Goal: Find specific page/section: Find specific page/section

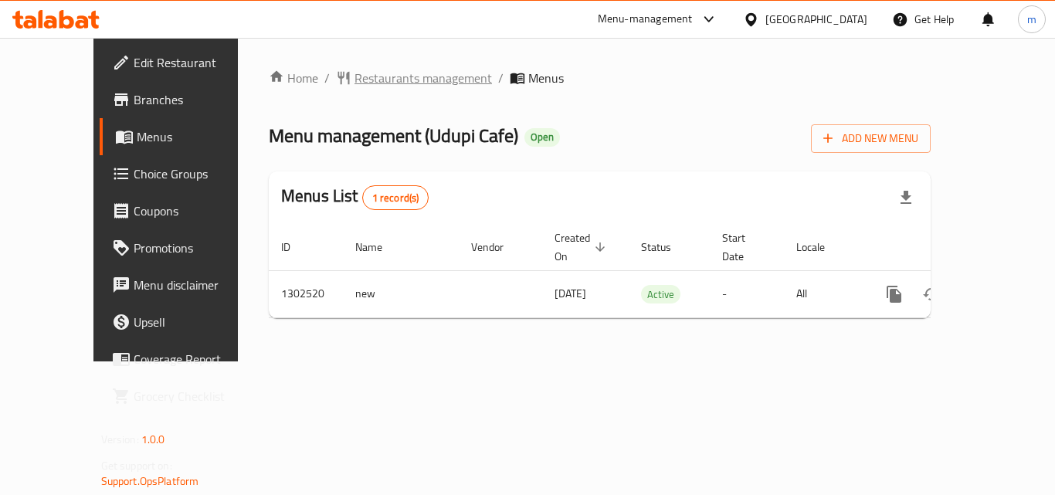
click at [364, 80] on span "Restaurants management" at bounding box center [422, 78] width 137 height 19
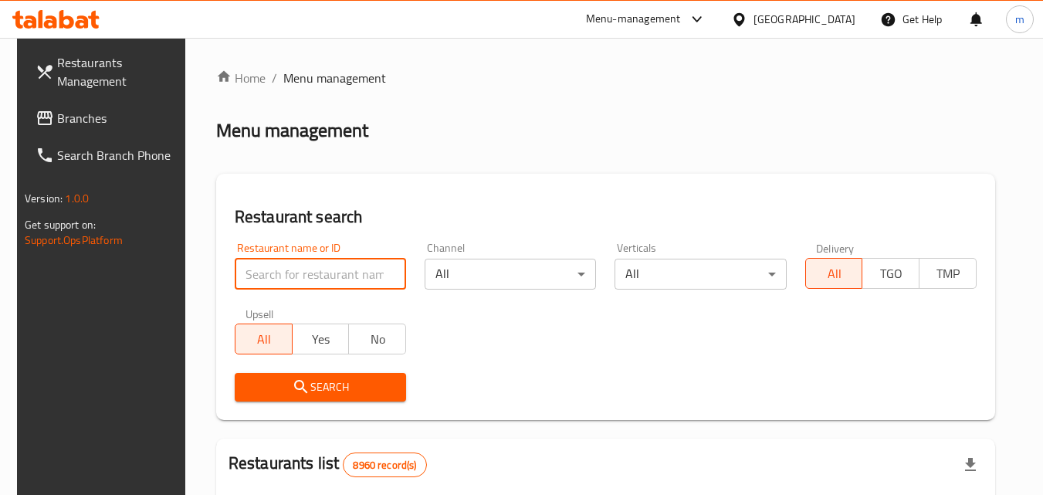
click at [312, 273] on input "search" at bounding box center [320, 274] width 171 height 31
paste input "702447"
type input "702447"
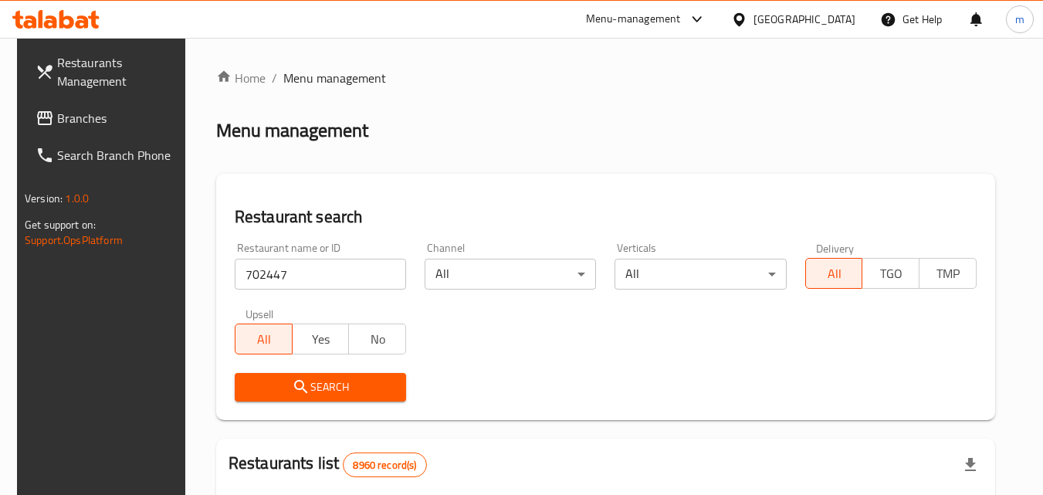
click at [330, 385] on span "Search" at bounding box center [320, 387] width 147 height 19
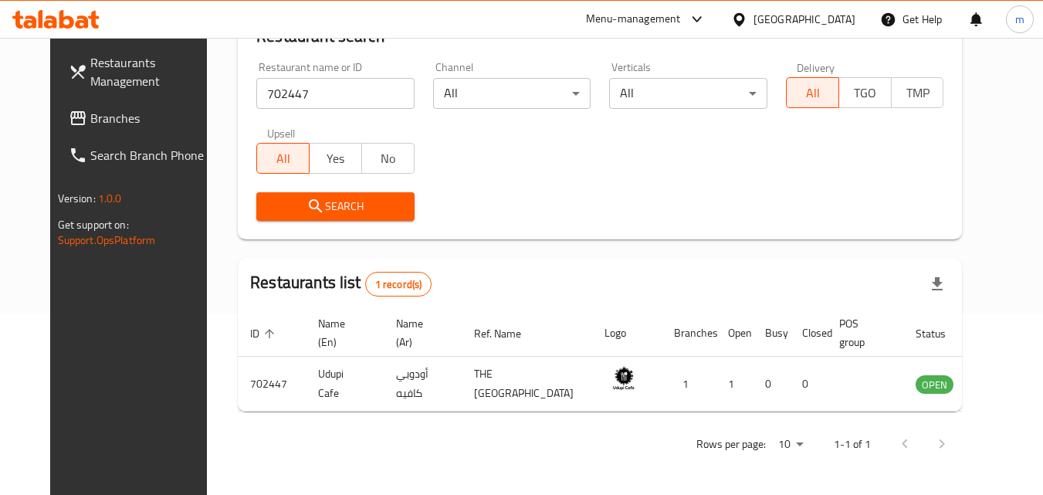
scroll to position [194, 0]
click at [831, 19] on div "[GEOGRAPHIC_DATA]" at bounding box center [805, 19] width 102 height 17
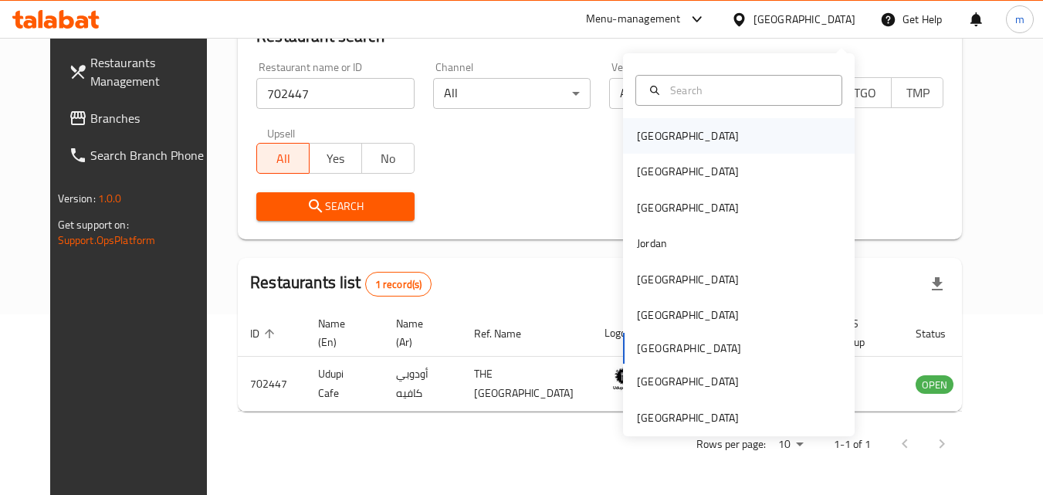
click at [716, 123] on div "Bahrain" at bounding box center [739, 136] width 232 height 36
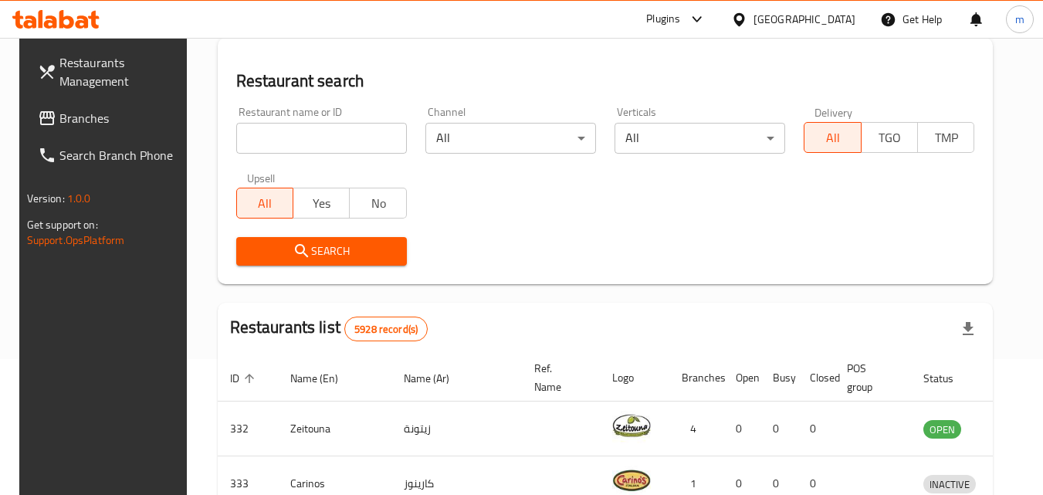
scroll to position [194, 0]
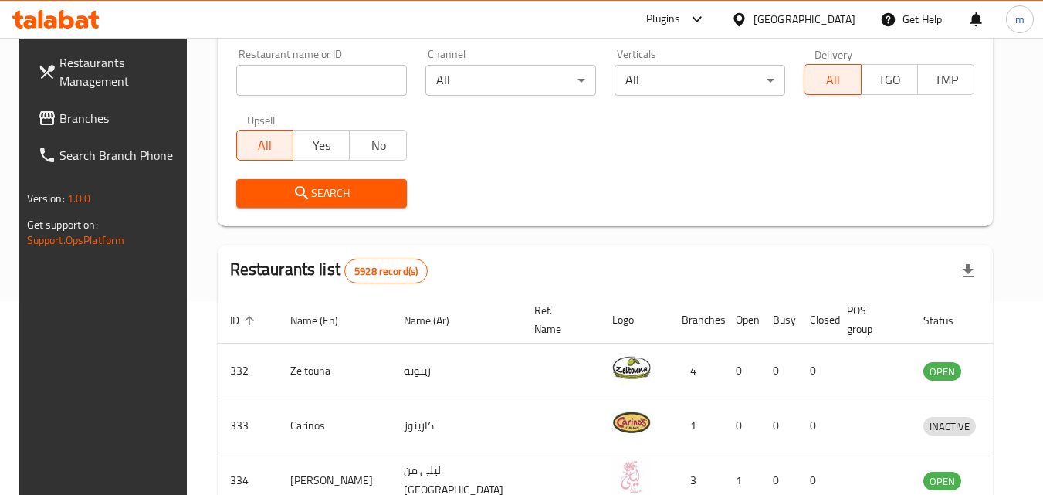
click at [63, 115] on span "Branches" at bounding box center [120, 118] width 122 height 19
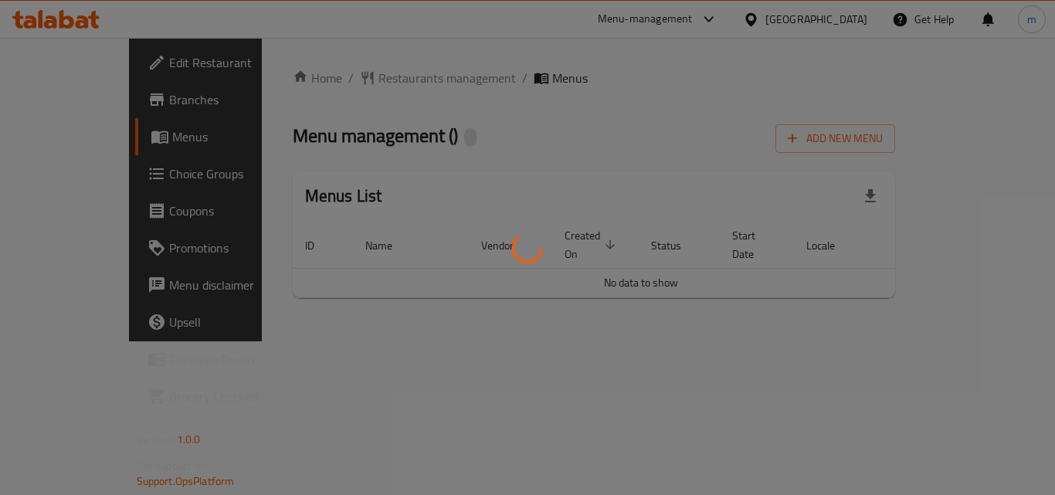
click at [371, 80] on div at bounding box center [527, 247] width 1055 height 495
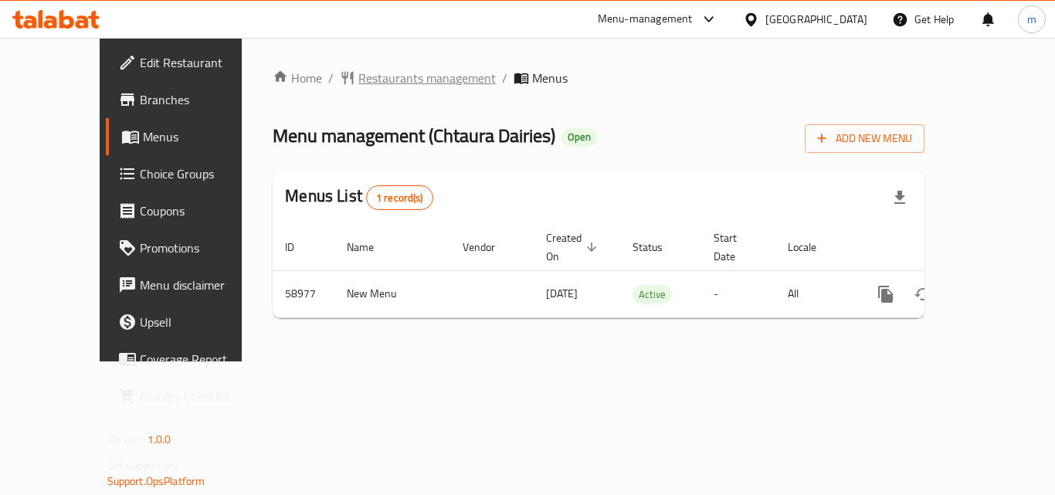
click at [371, 76] on span "Restaurants management" at bounding box center [426, 78] width 137 height 19
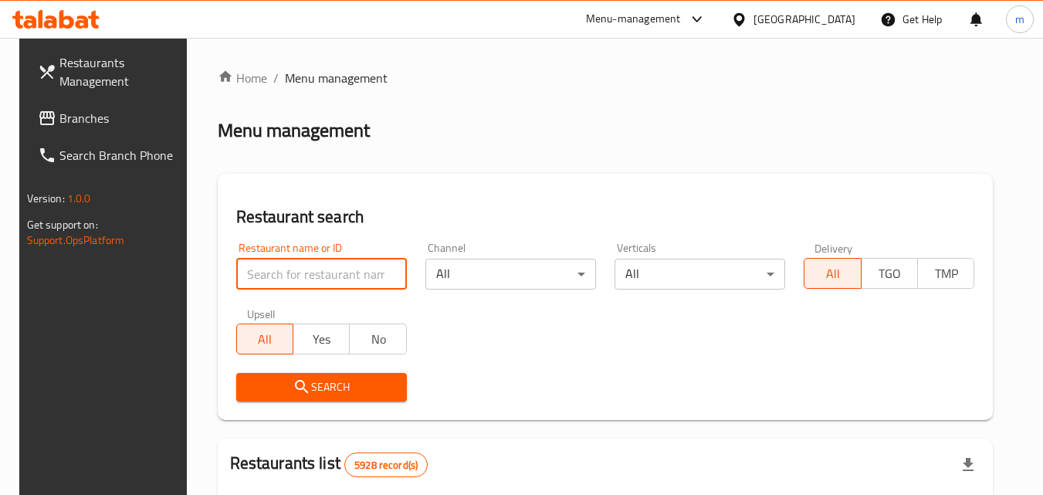
click at [315, 265] on input "search" at bounding box center [321, 274] width 171 height 31
paste input "28583"
type input "28583"
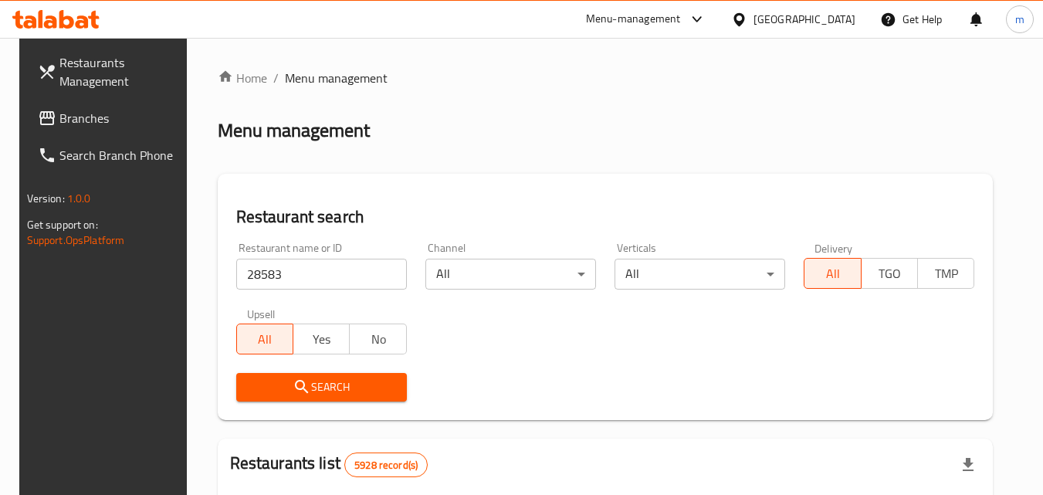
click at [314, 387] on span "Search" at bounding box center [322, 387] width 146 height 19
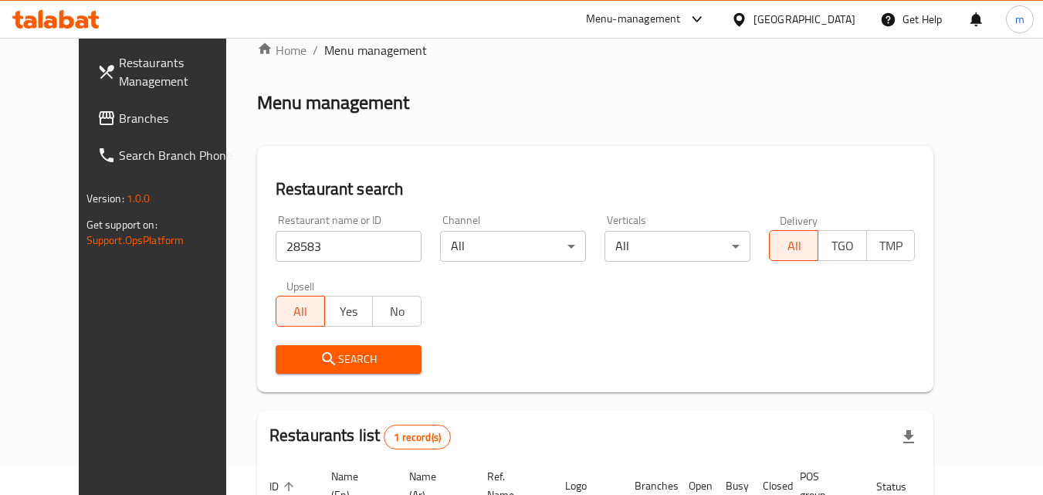
scroll to position [26, 0]
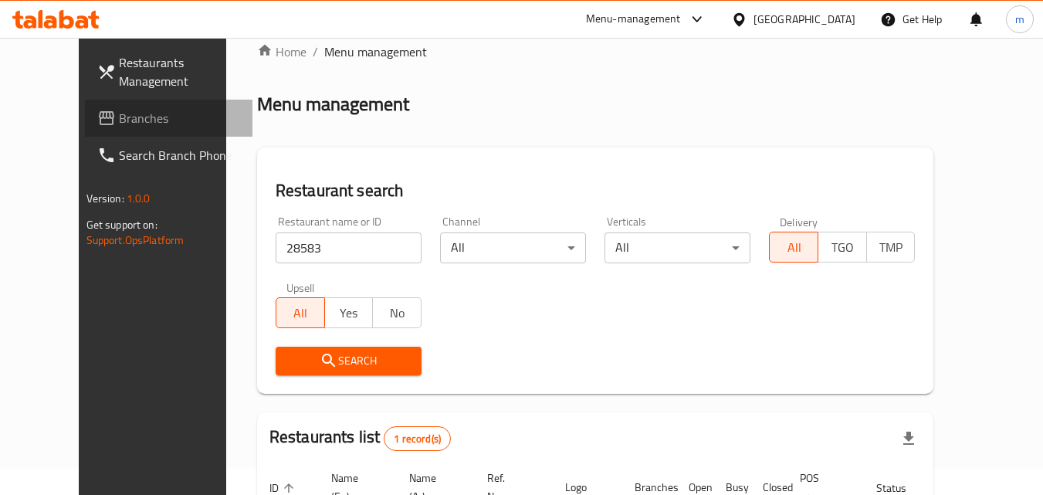
click at [119, 115] on span "Branches" at bounding box center [180, 118] width 122 height 19
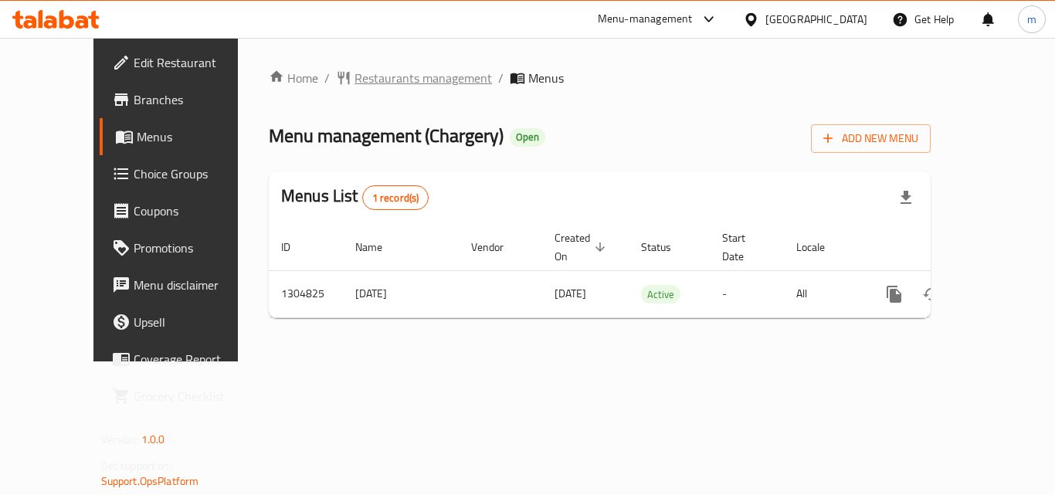
click at [388, 73] on span "Restaurants management" at bounding box center [422, 78] width 137 height 19
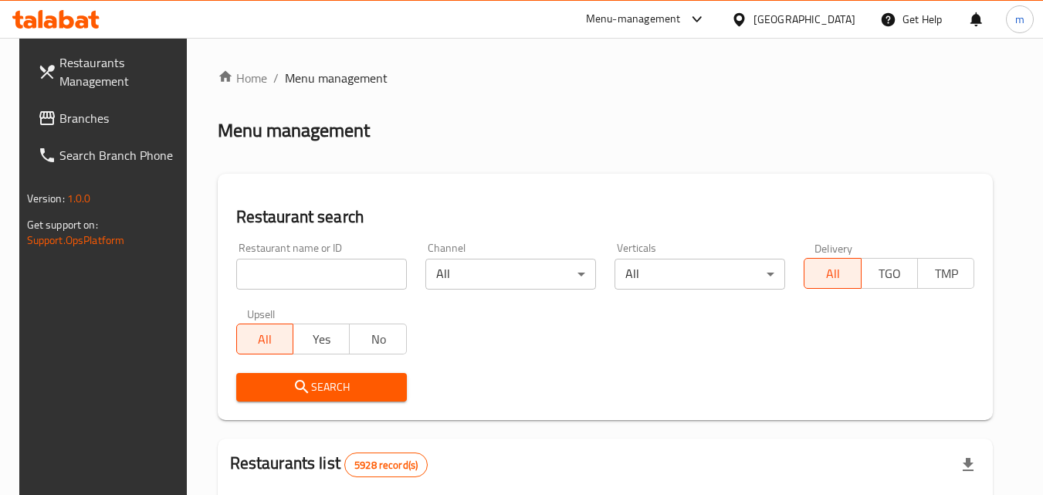
click at [348, 276] on input "search" at bounding box center [321, 274] width 171 height 31
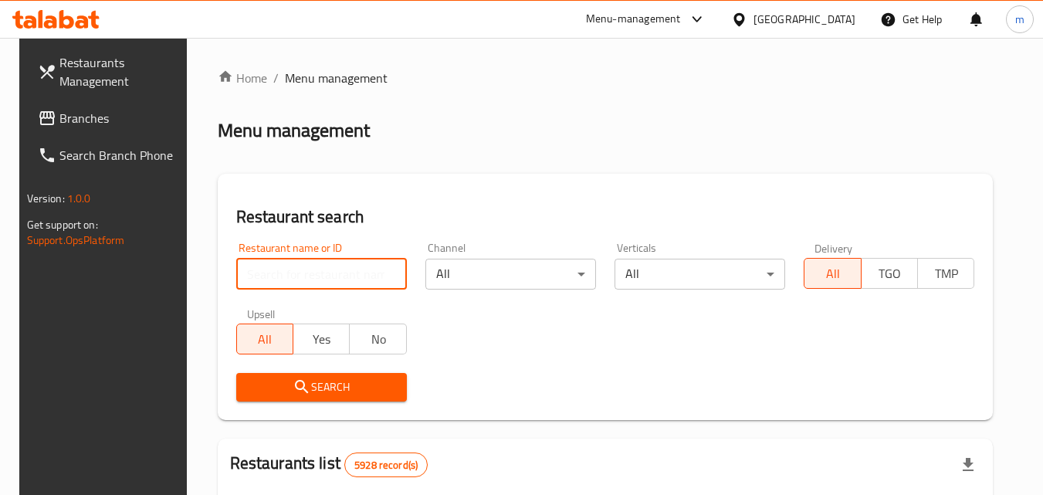
paste input "692727"
type input "692727"
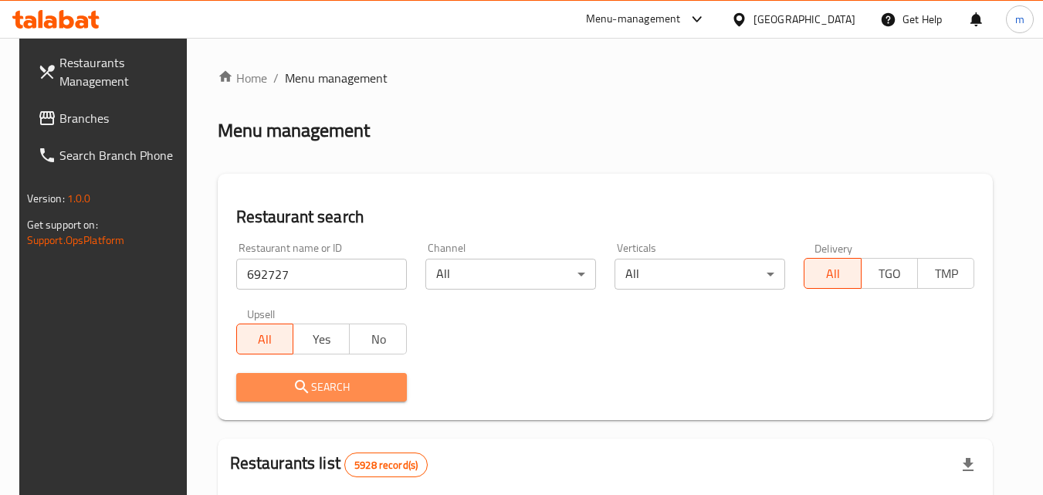
click at [354, 384] on span "Search" at bounding box center [322, 387] width 146 height 19
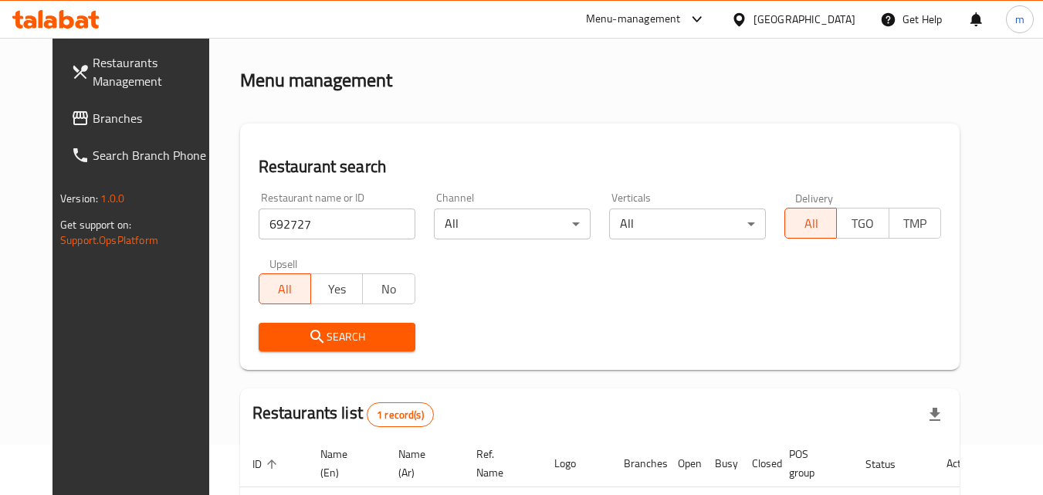
scroll to position [154, 0]
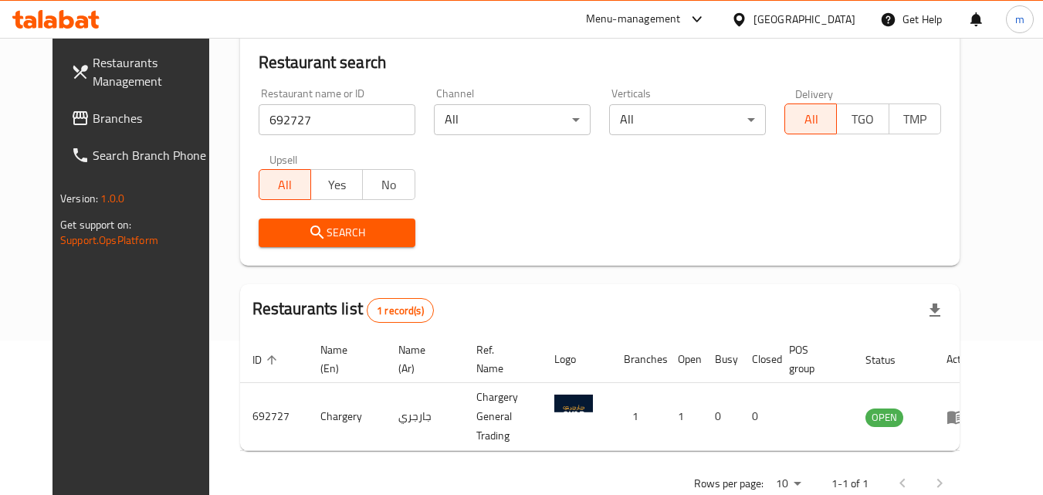
click at [754, 21] on div at bounding box center [742, 19] width 22 height 17
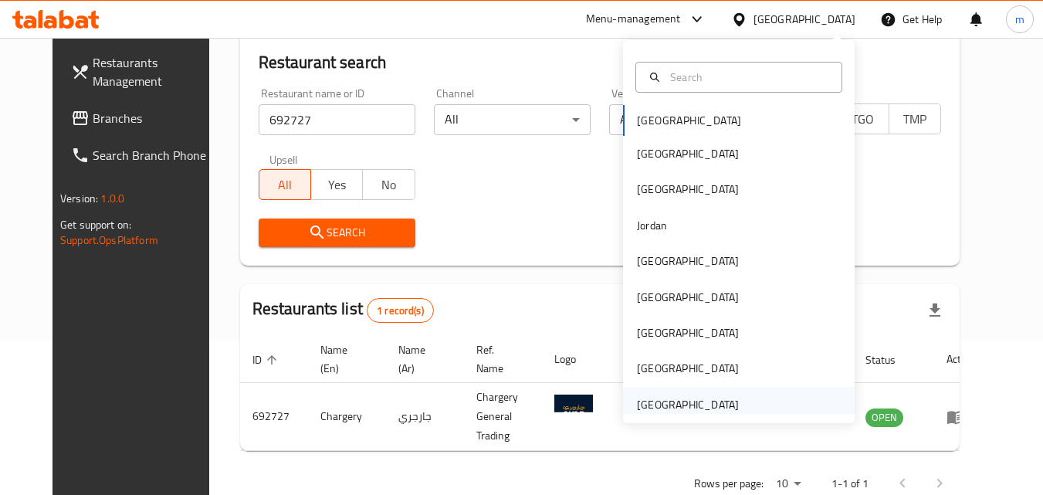
click at [723, 398] on div "[GEOGRAPHIC_DATA]" at bounding box center [688, 404] width 102 height 17
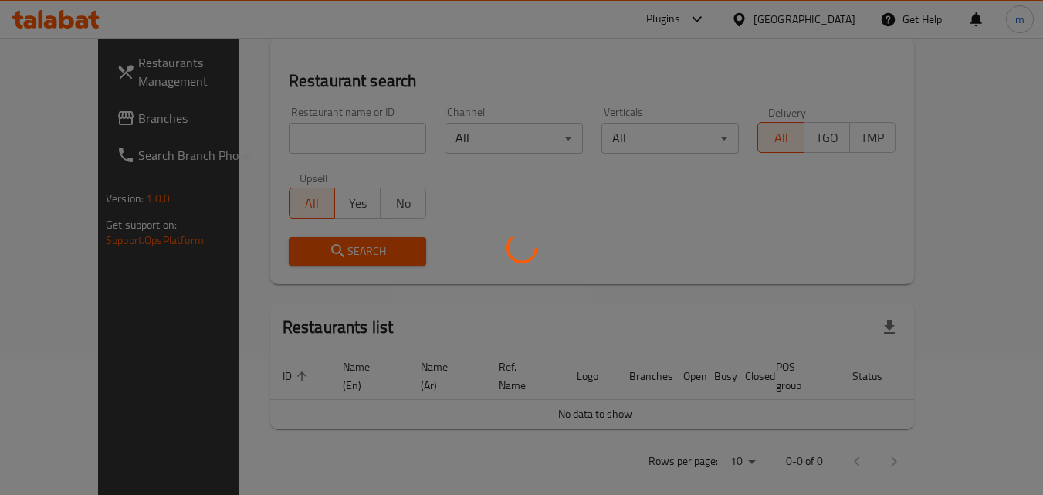
scroll to position [154, 0]
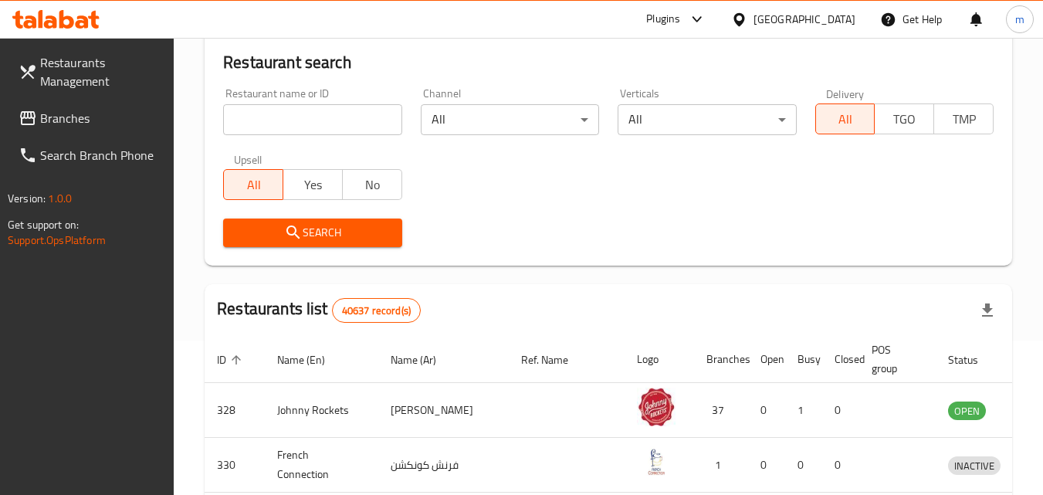
click at [67, 117] on span "Branches" at bounding box center [101, 118] width 122 height 19
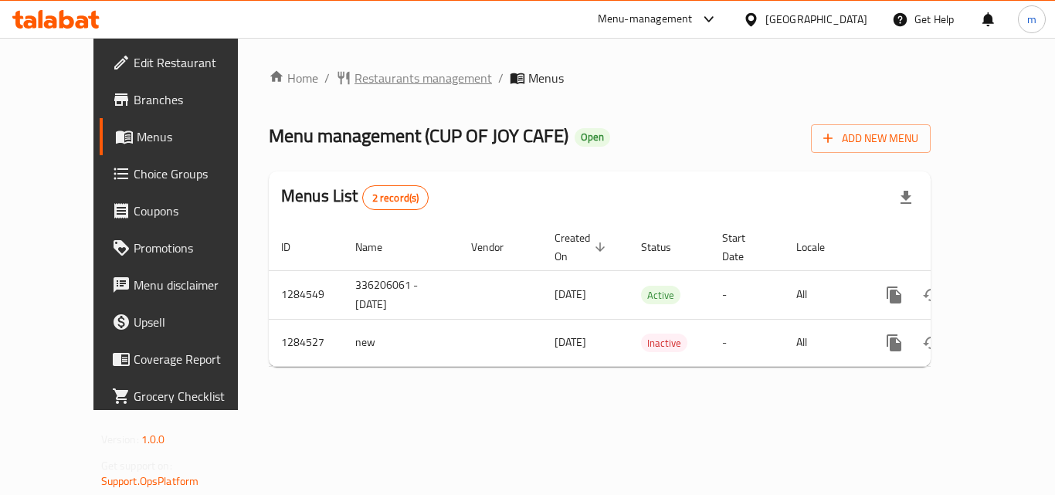
click at [390, 80] on span "Restaurants management" at bounding box center [422, 78] width 137 height 19
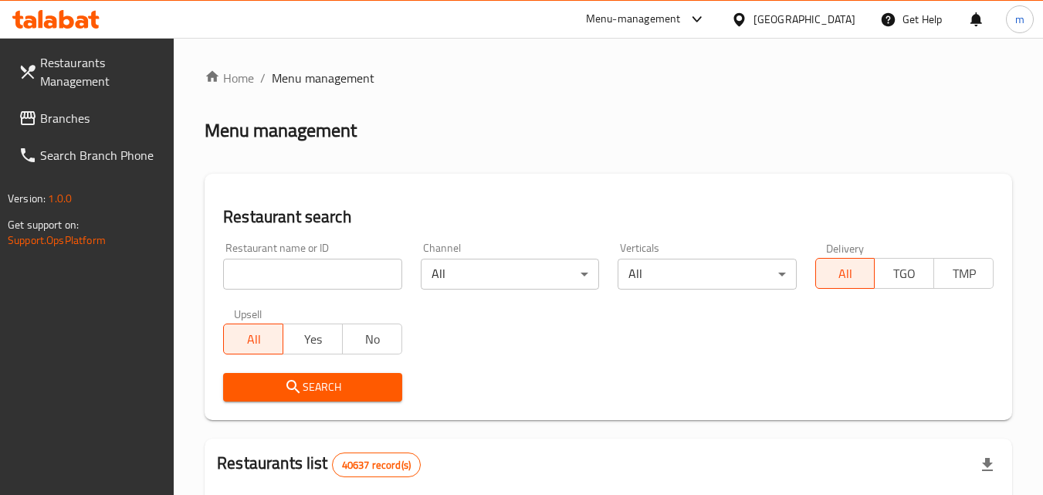
click at [302, 282] on input "search" at bounding box center [312, 274] width 178 height 31
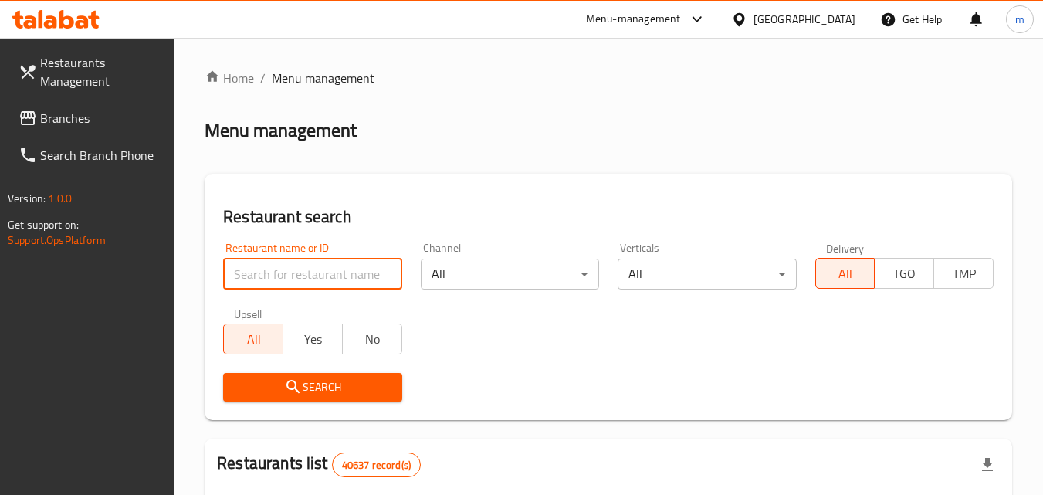
paste input "695699"
type input "695699"
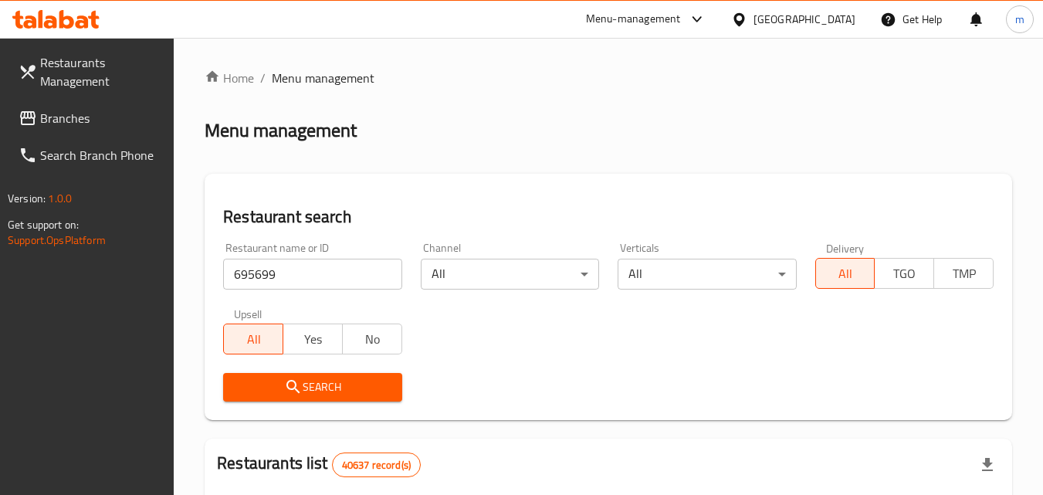
click at [307, 374] on button "Search" at bounding box center [312, 387] width 178 height 29
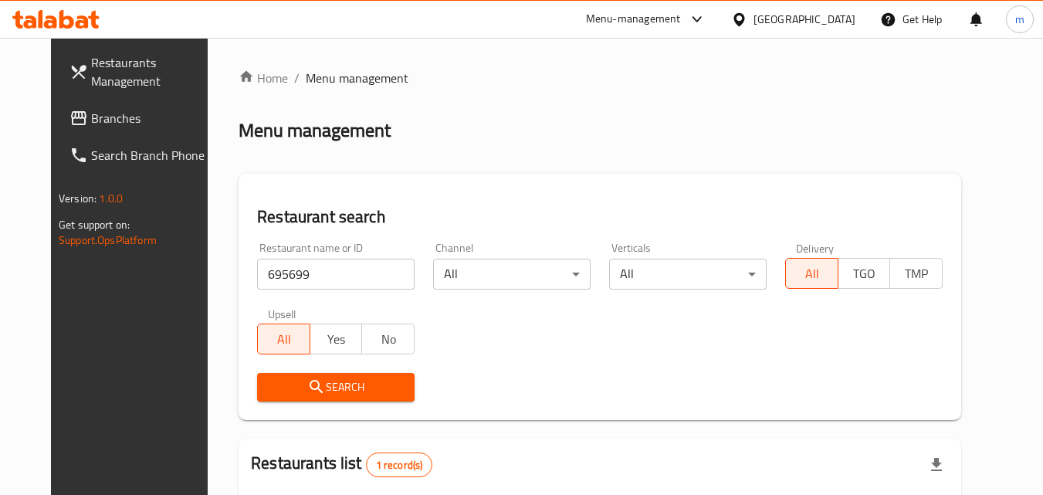
click at [102, 110] on span "Branches" at bounding box center [152, 118] width 122 height 19
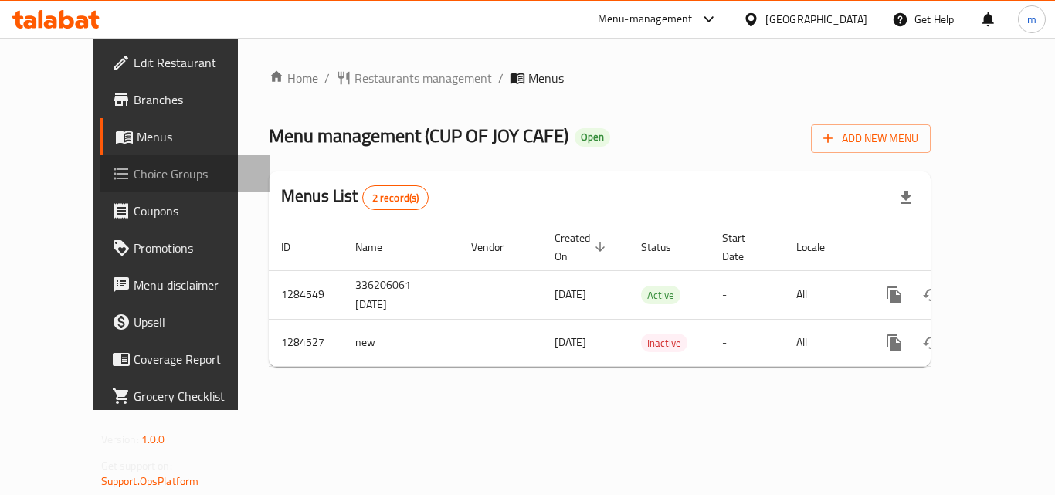
click at [134, 179] on span "Choice Groups" at bounding box center [196, 174] width 124 height 19
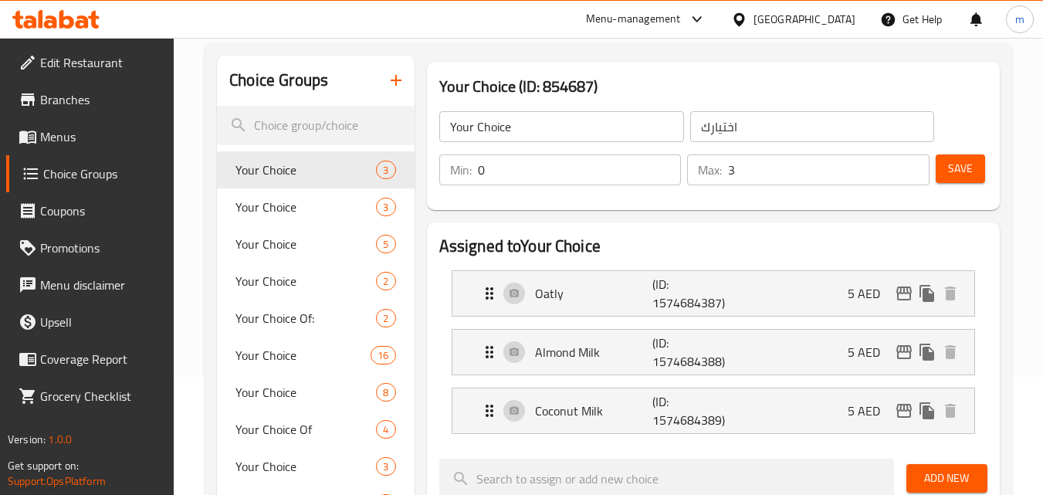
scroll to position [154, 0]
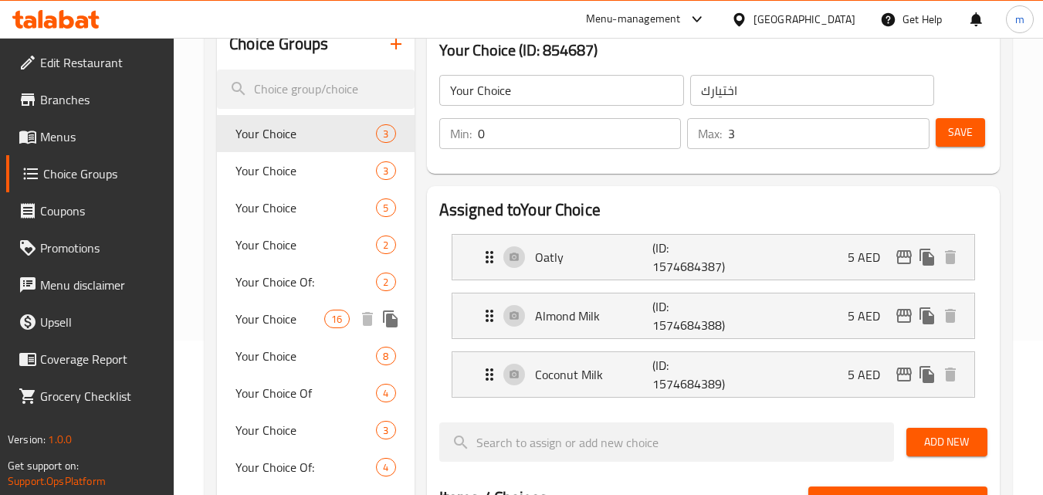
click at [271, 317] on span "Your Choice" at bounding box center [280, 319] width 89 height 19
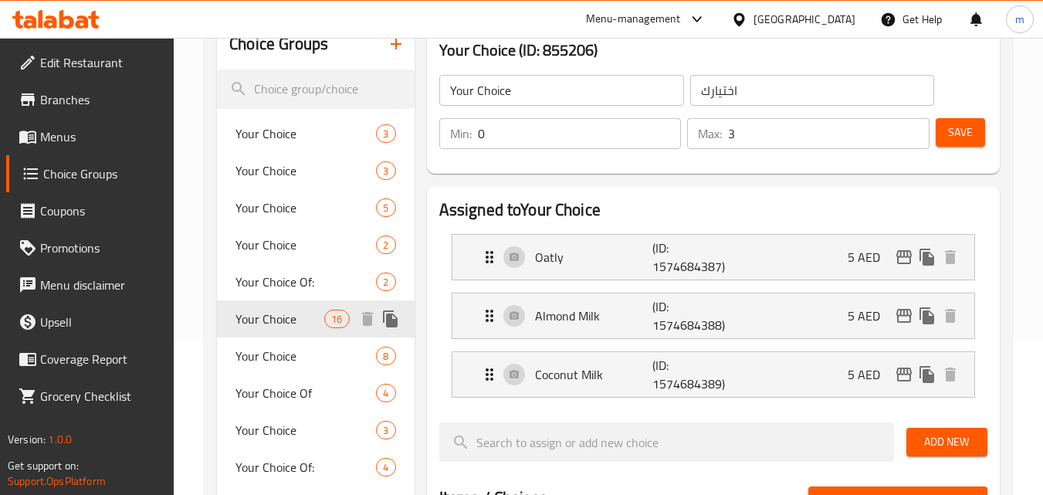
type input "13"
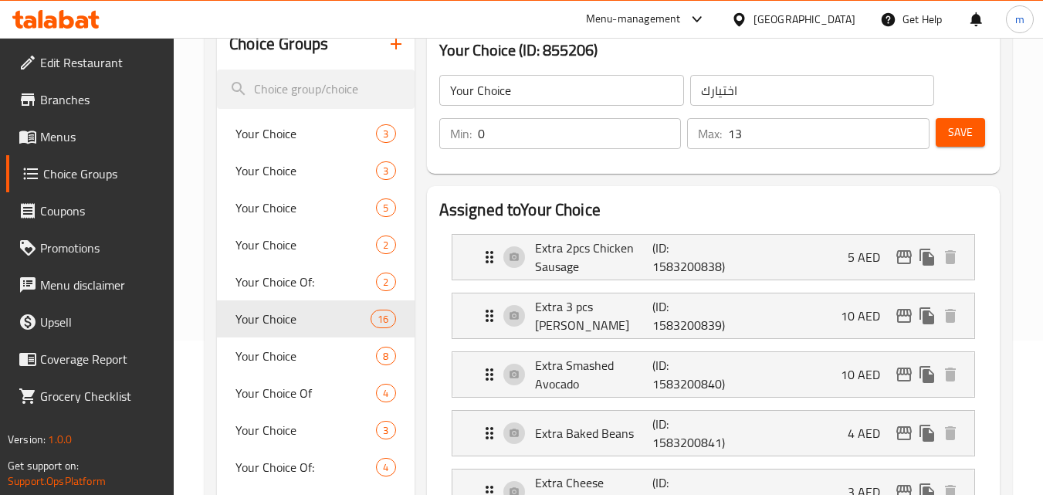
click at [90, 100] on span "Branches" at bounding box center [101, 99] width 122 height 19
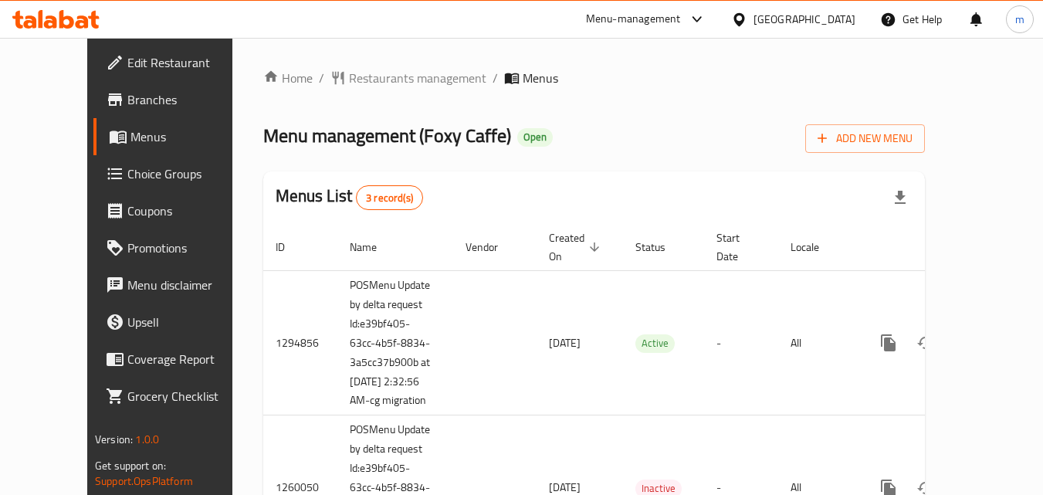
click at [349, 79] on span "Restaurants management" at bounding box center [417, 78] width 137 height 19
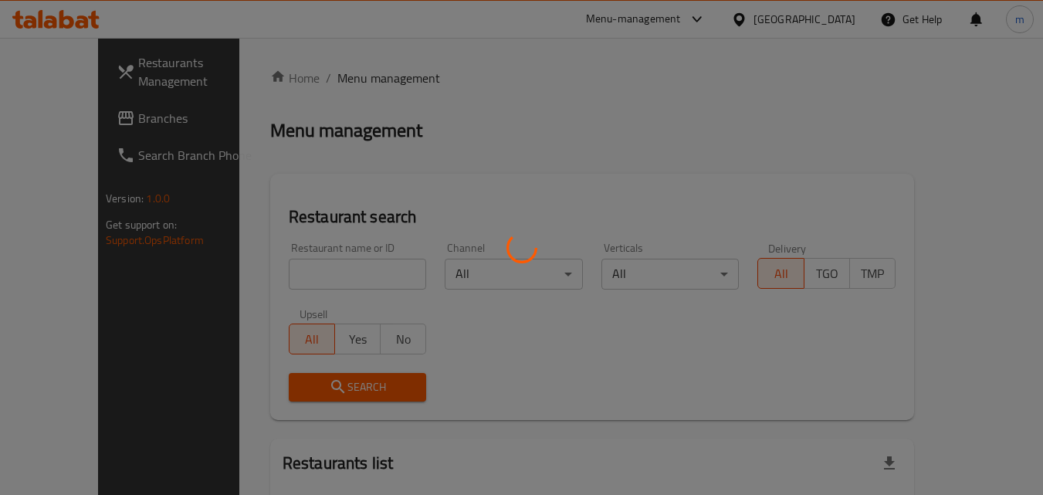
click at [308, 280] on div at bounding box center [521, 247] width 1043 height 495
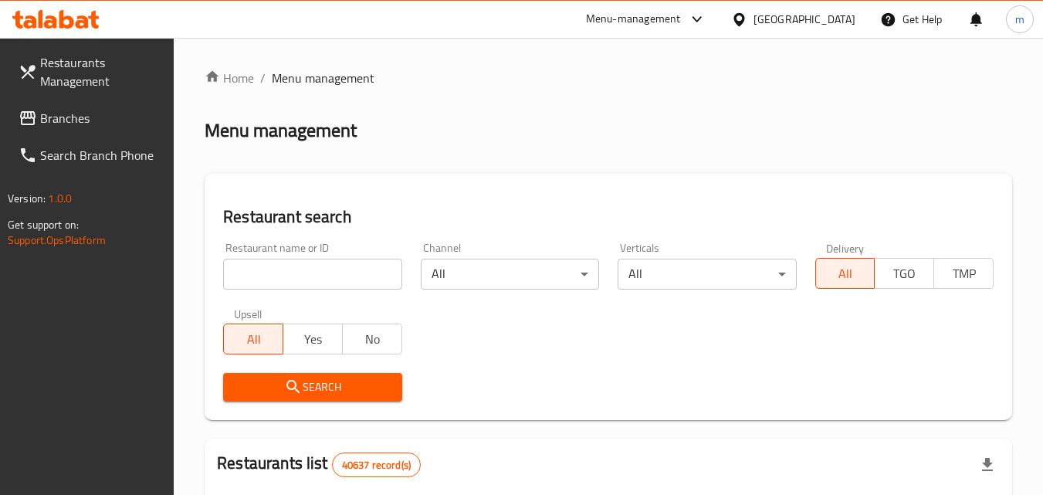
click at [307, 273] on input "search" at bounding box center [312, 274] width 178 height 31
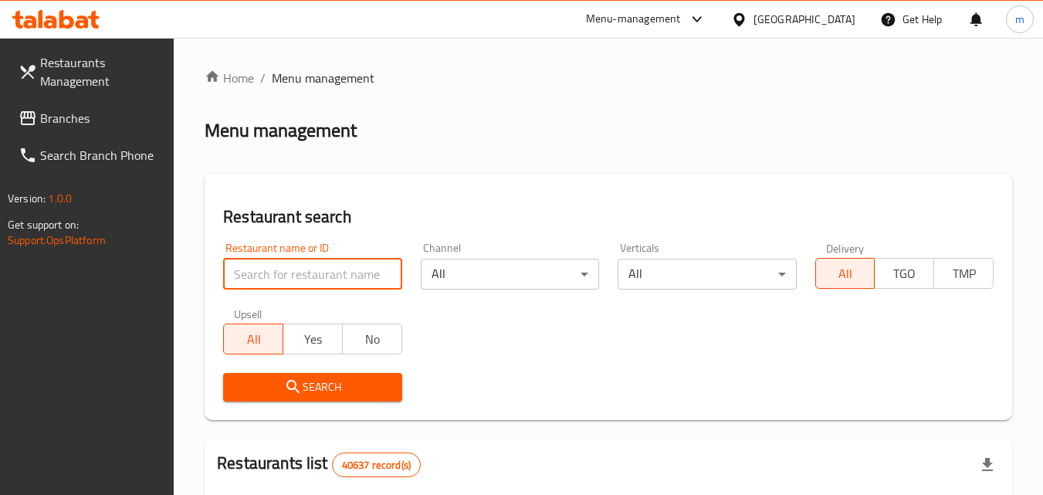
paste input "20200"
type input "20200"
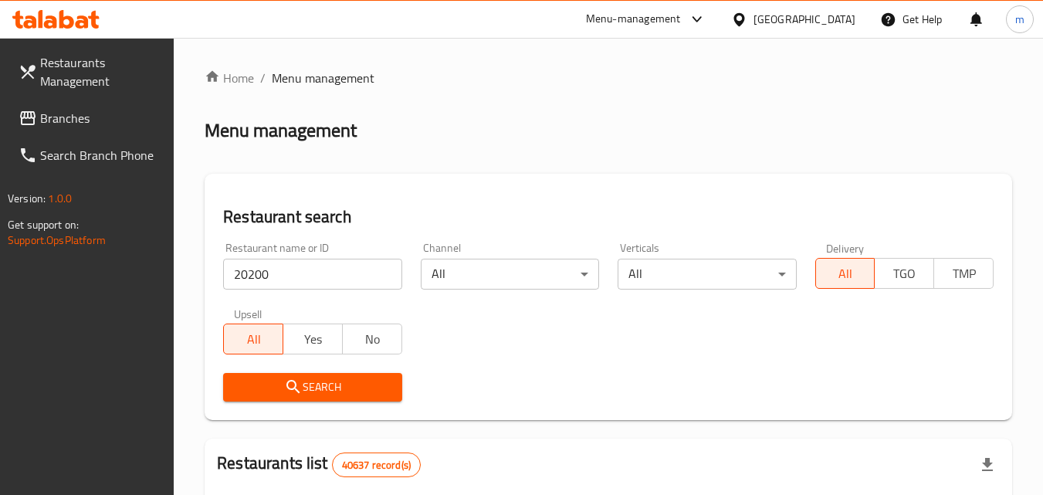
click at [351, 384] on span "Search" at bounding box center [313, 387] width 154 height 19
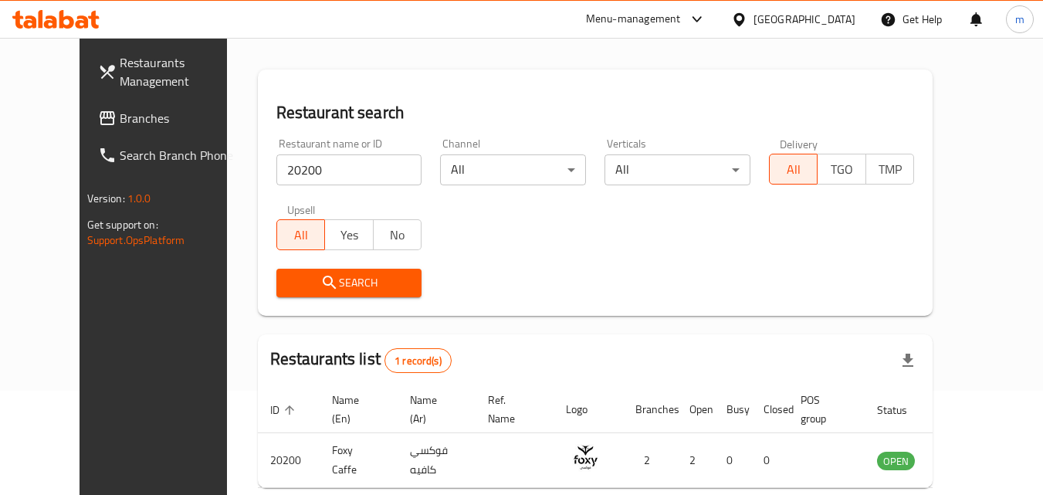
scroll to position [77, 0]
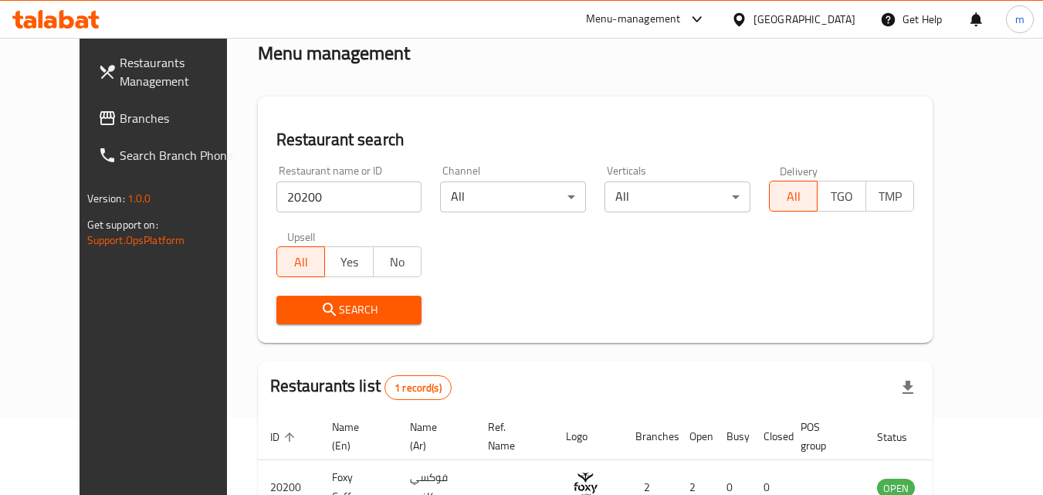
click at [120, 115] on span "Branches" at bounding box center [181, 118] width 122 height 19
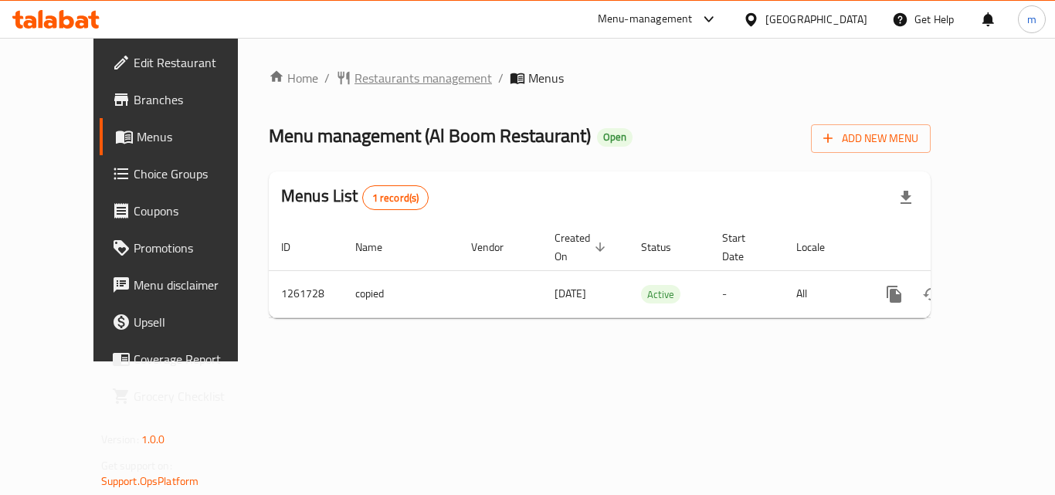
click at [356, 77] on span "Restaurants management" at bounding box center [422, 78] width 137 height 19
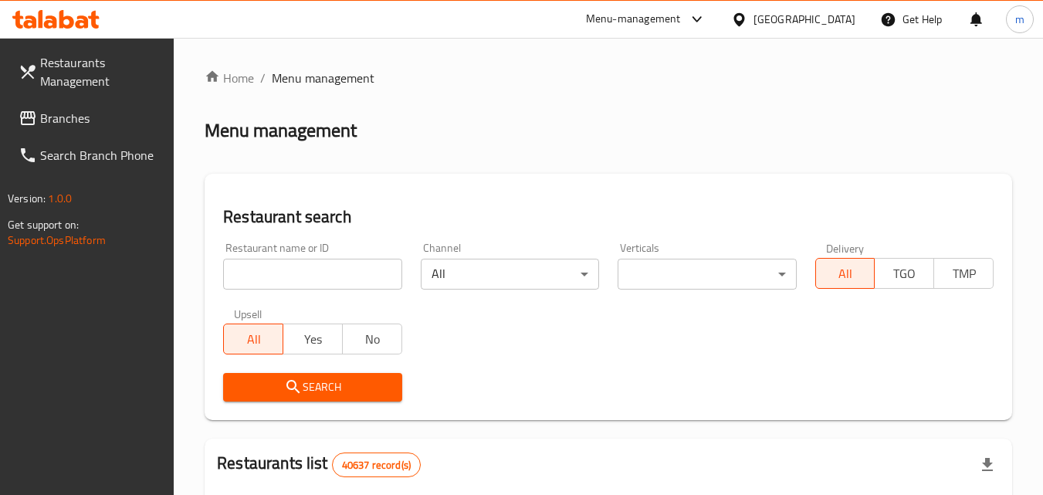
click at [330, 284] on input "search" at bounding box center [312, 274] width 178 height 31
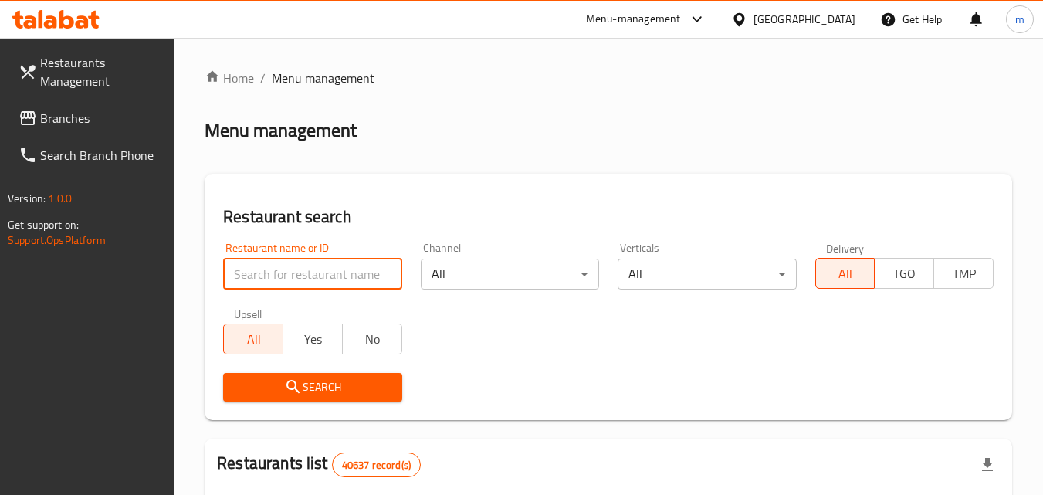
paste input "685297"
type input "685297"
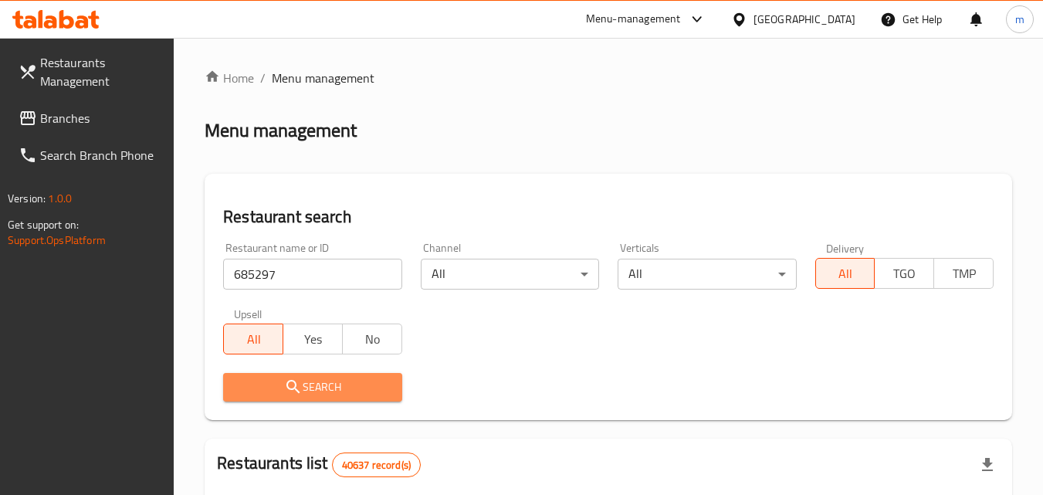
click at [325, 388] on span "Search" at bounding box center [313, 387] width 154 height 19
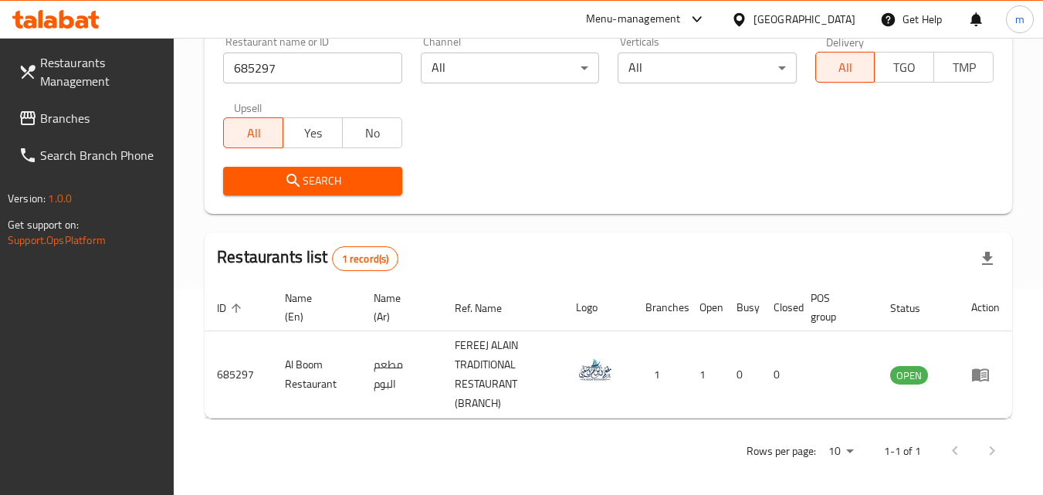
scroll to position [213, 0]
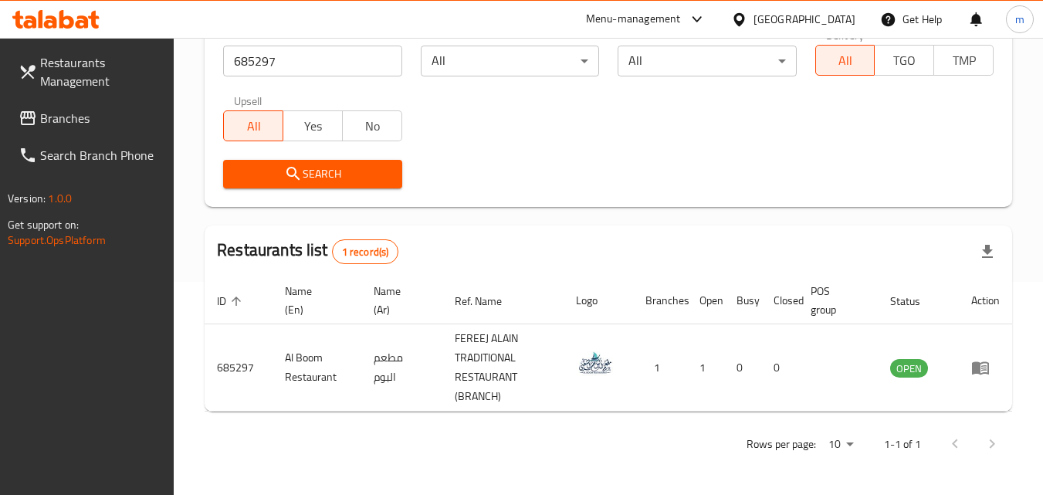
click at [819, 15] on div "[GEOGRAPHIC_DATA]" at bounding box center [805, 19] width 102 height 17
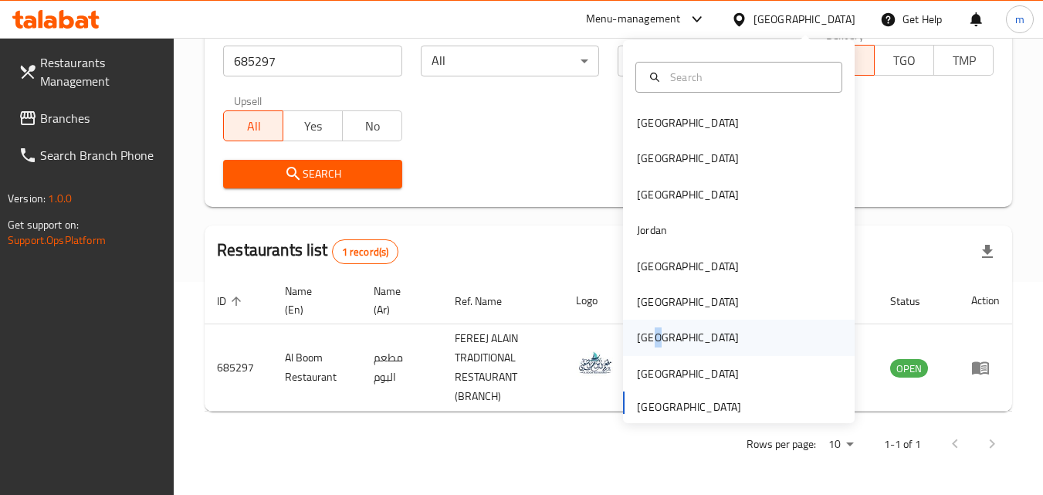
click at [646, 329] on div "[GEOGRAPHIC_DATA]" at bounding box center [688, 337] width 102 height 17
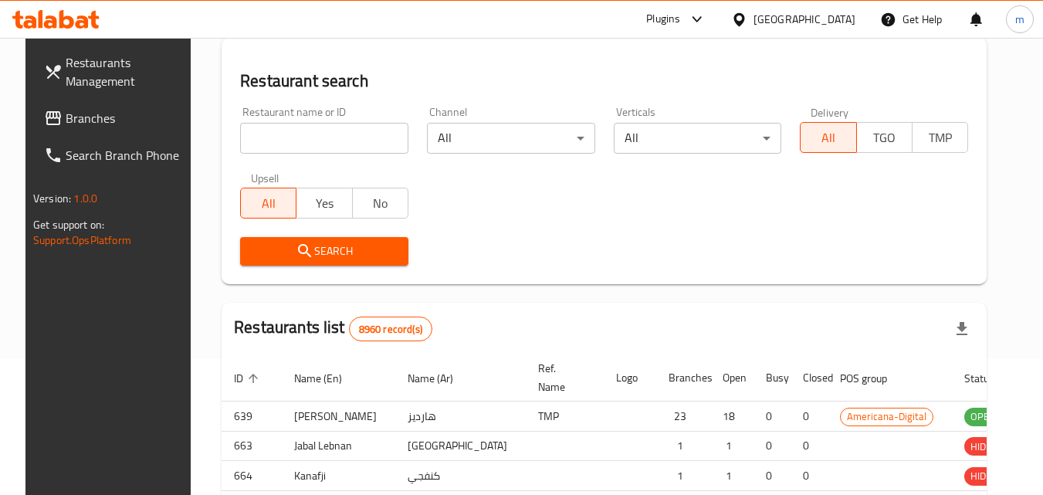
scroll to position [213, 0]
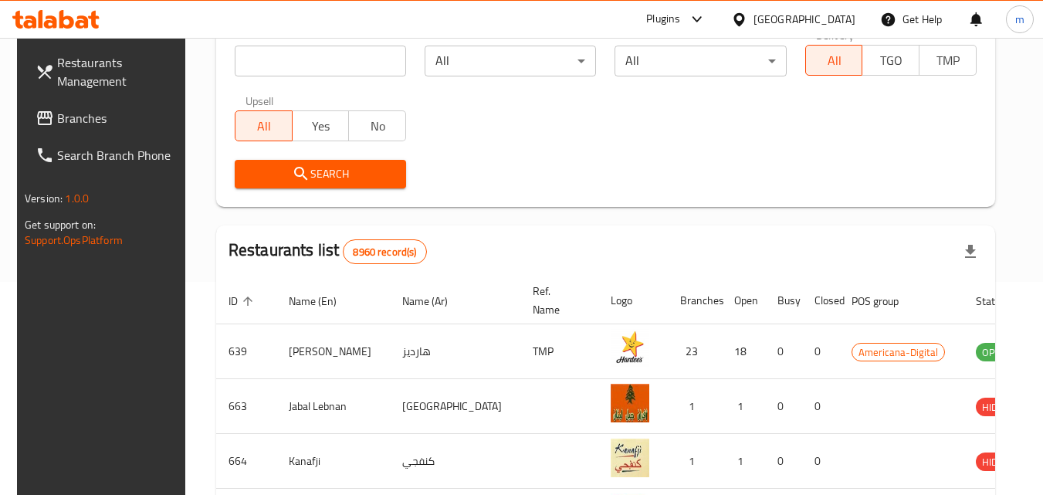
click at [114, 113] on span "Branches" at bounding box center [118, 118] width 122 height 19
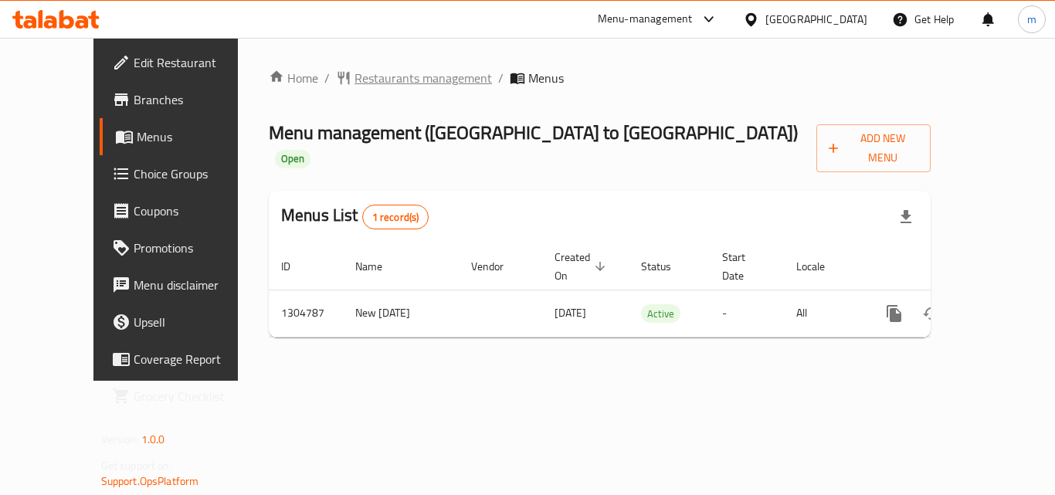
click at [369, 80] on span "Restaurants management" at bounding box center [422, 78] width 137 height 19
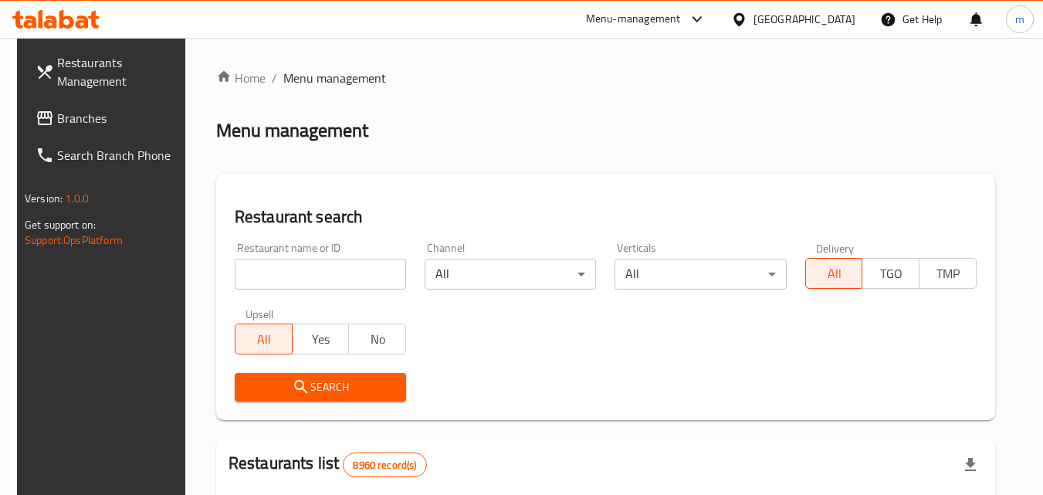
click at [338, 272] on input "search" at bounding box center [320, 274] width 171 height 31
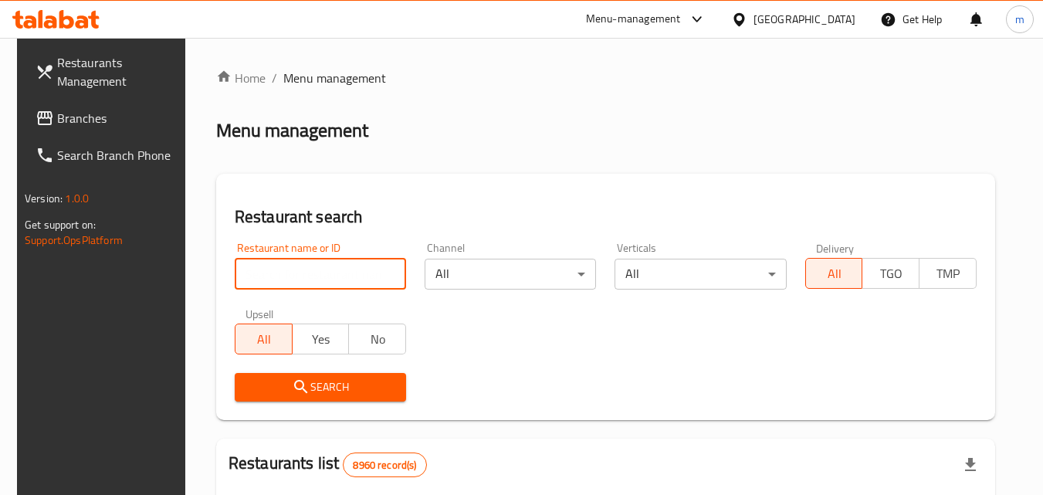
paste input "703418"
type input "703418"
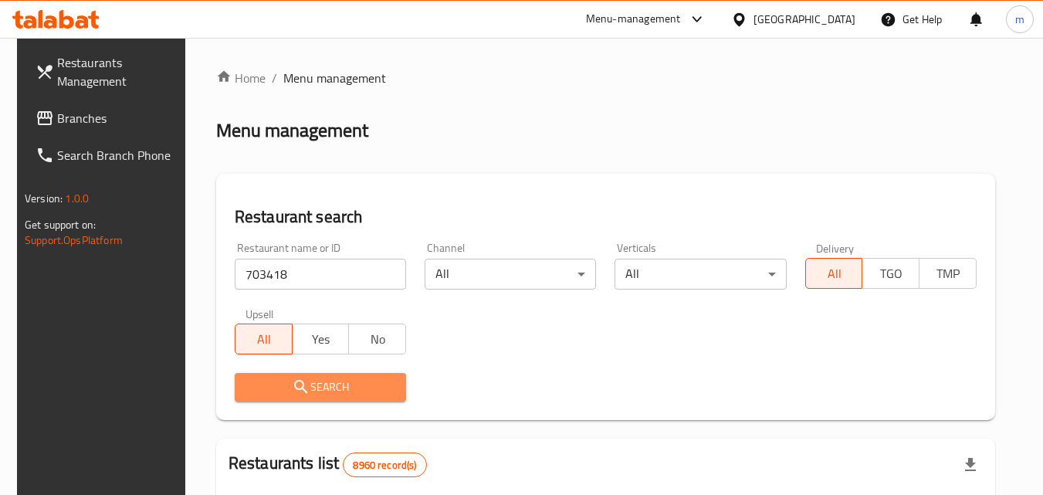
click at [342, 390] on span "Search" at bounding box center [320, 387] width 147 height 19
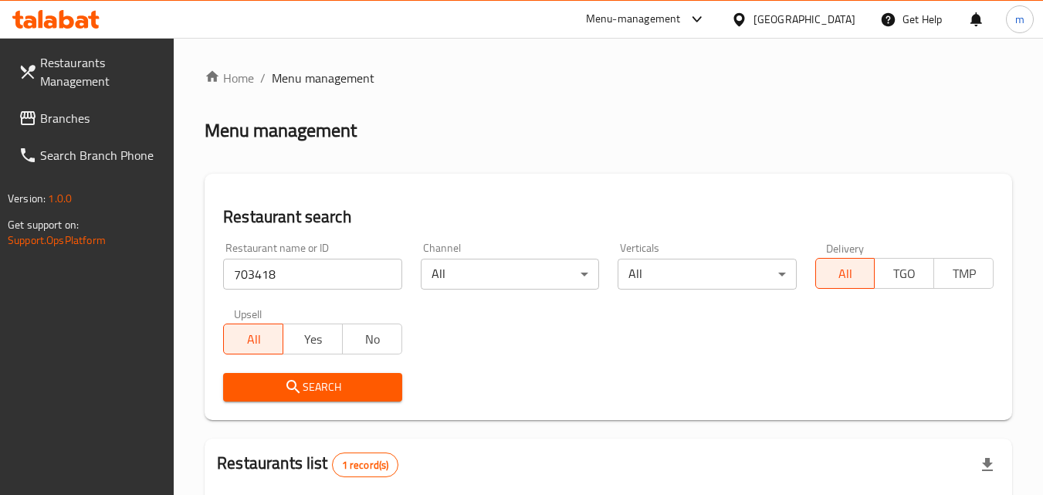
drag, startPoint x: 74, startPoint y: 110, endPoint x: 72, endPoint y: 131, distance: 20.2
click at [74, 111] on span "Branches" at bounding box center [101, 118] width 122 height 19
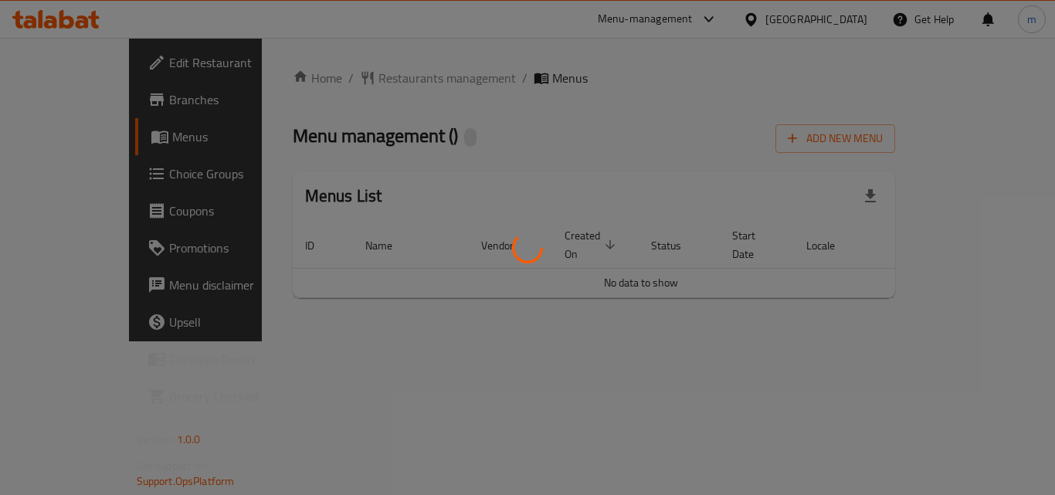
click at [345, 81] on div at bounding box center [527, 247] width 1055 height 495
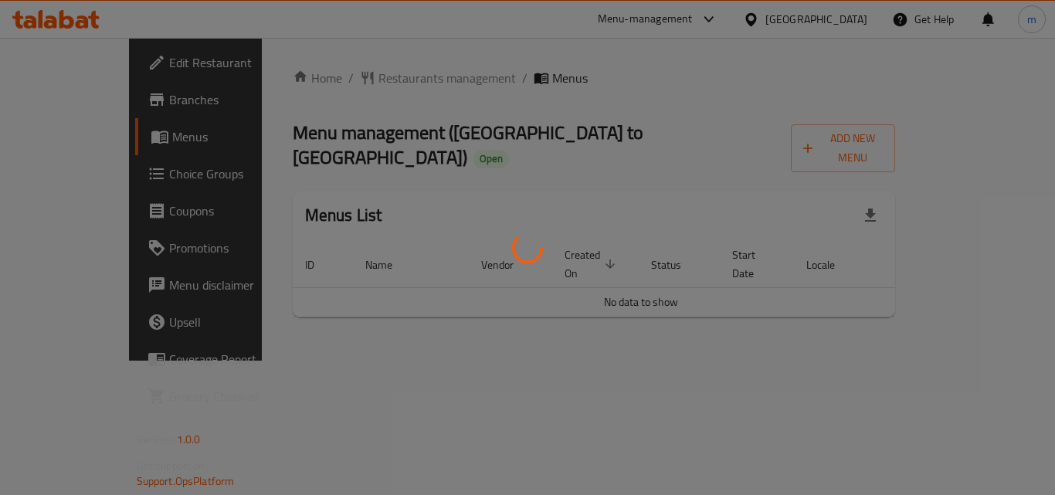
click at [345, 77] on div at bounding box center [527, 247] width 1055 height 495
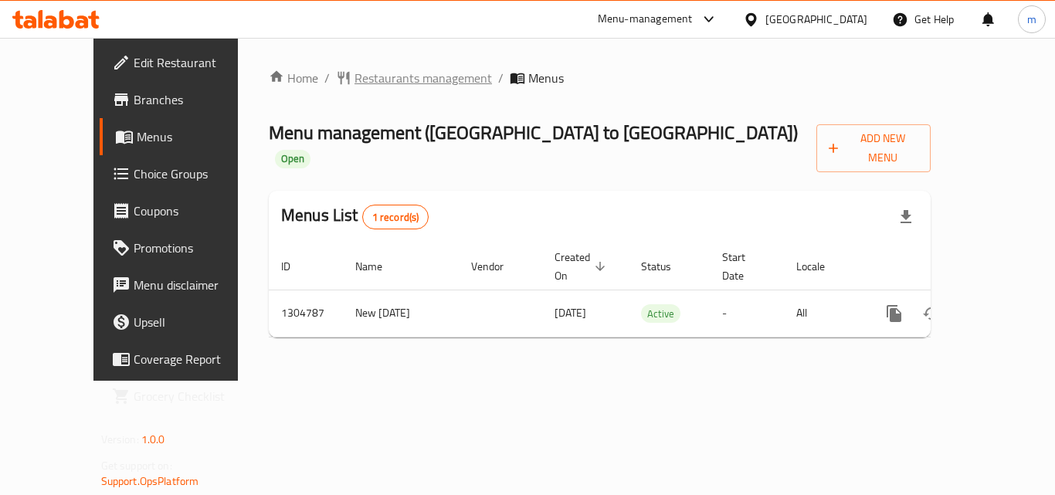
click at [354, 76] on span "Restaurants management" at bounding box center [422, 78] width 137 height 19
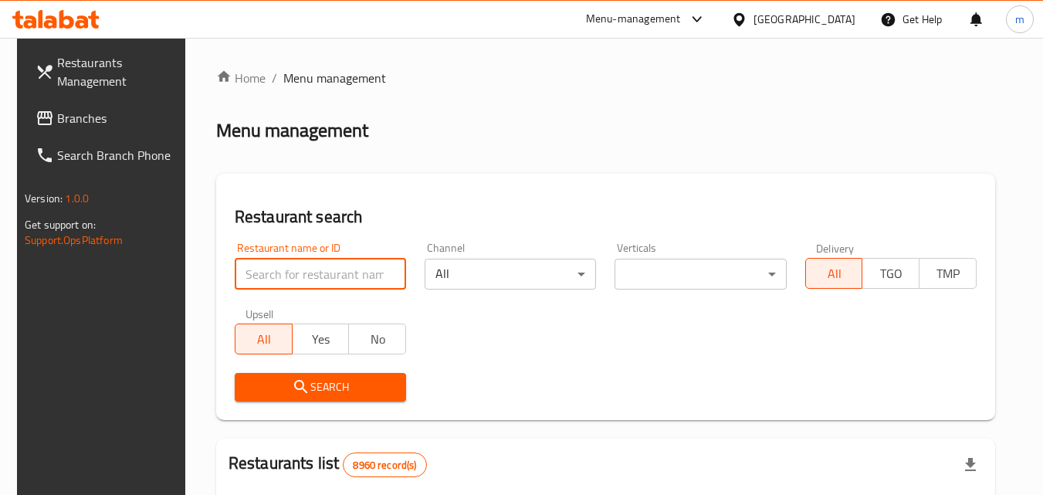
click at [324, 276] on input "search" at bounding box center [320, 274] width 171 height 31
paste input "703418"
type input "703418"
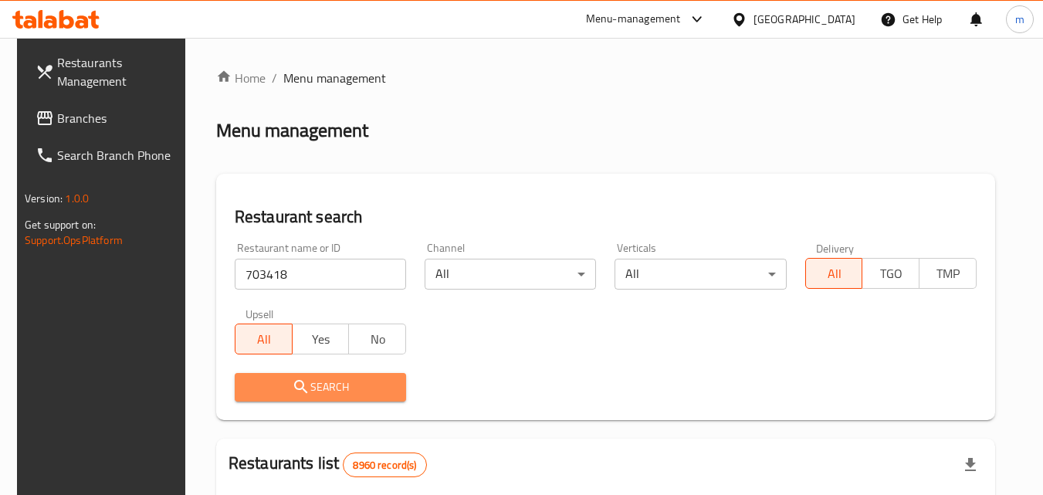
click at [338, 392] on span "Search" at bounding box center [320, 387] width 147 height 19
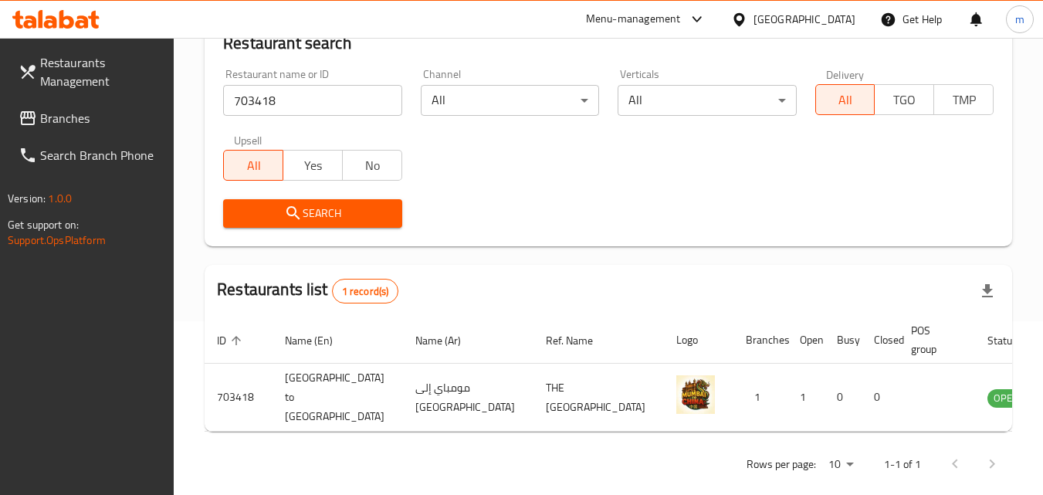
scroll to position [194, 0]
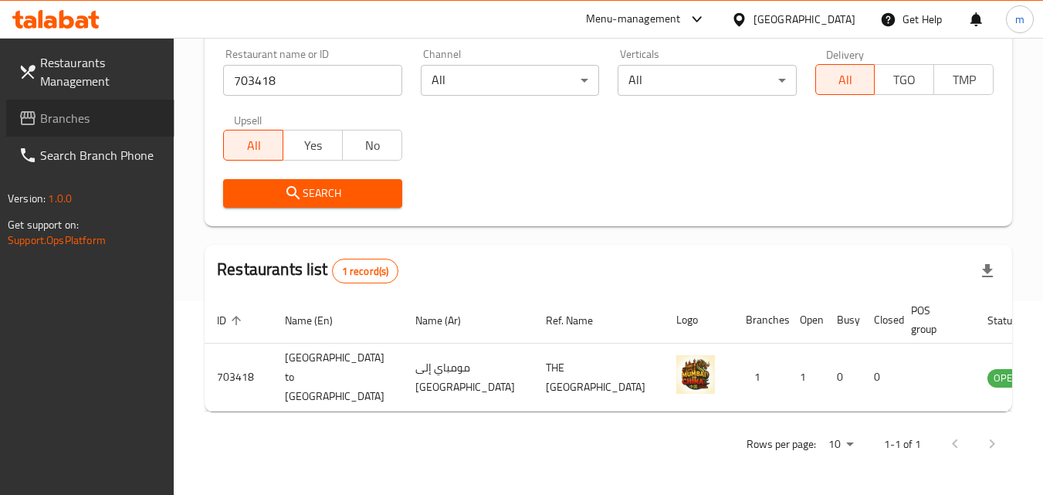
click at [113, 127] on span "Branches" at bounding box center [101, 118] width 122 height 19
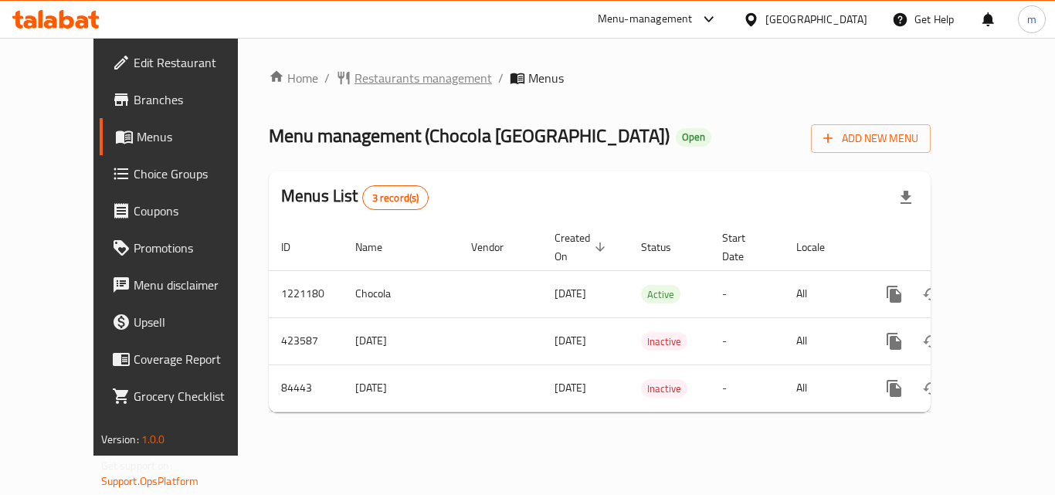
click at [373, 79] on span "Restaurants management" at bounding box center [422, 78] width 137 height 19
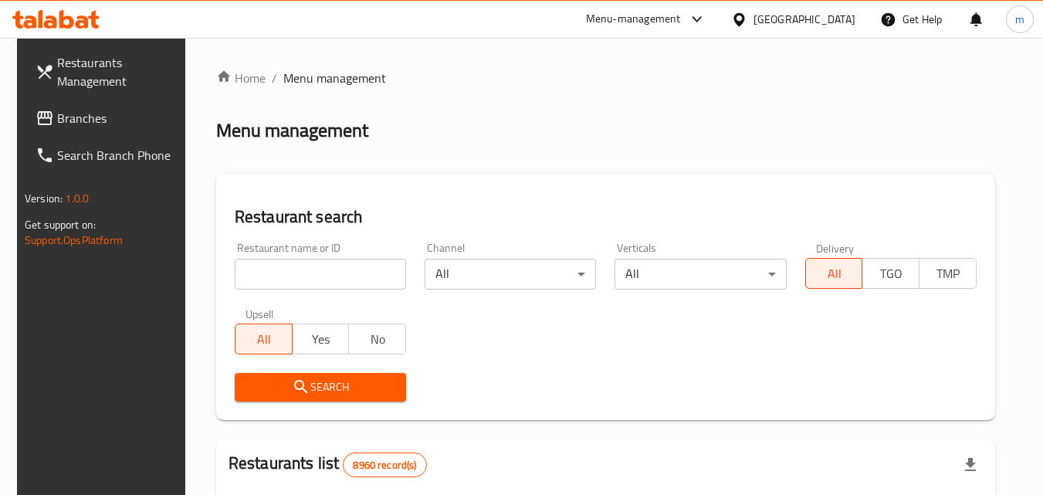
click at [314, 279] on input "search" at bounding box center [320, 274] width 171 height 31
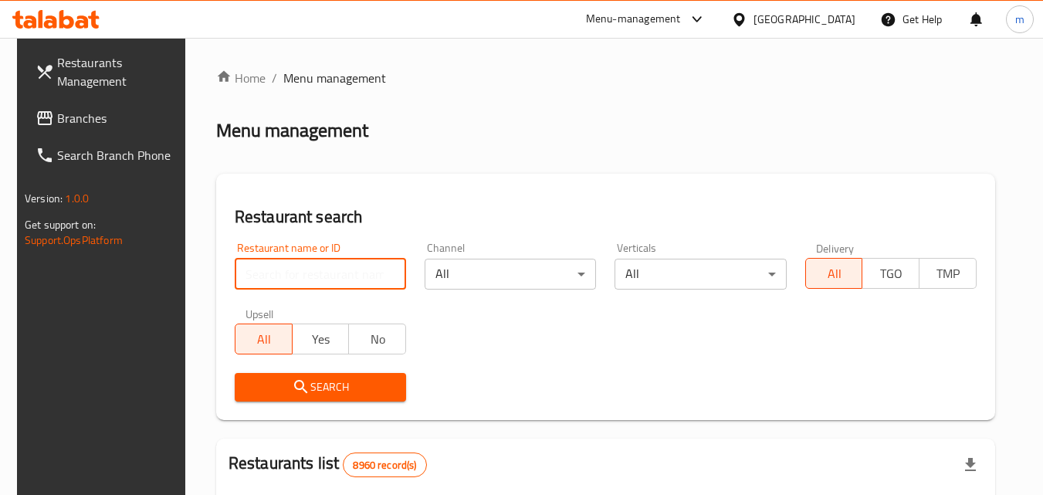
paste input "600759"
type input "600759"
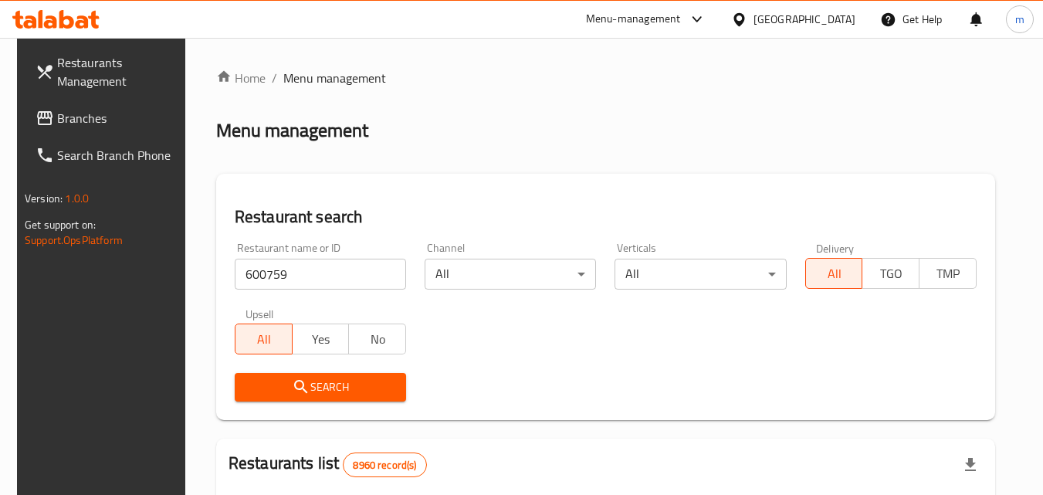
click at [310, 395] on span "Search" at bounding box center [320, 387] width 147 height 19
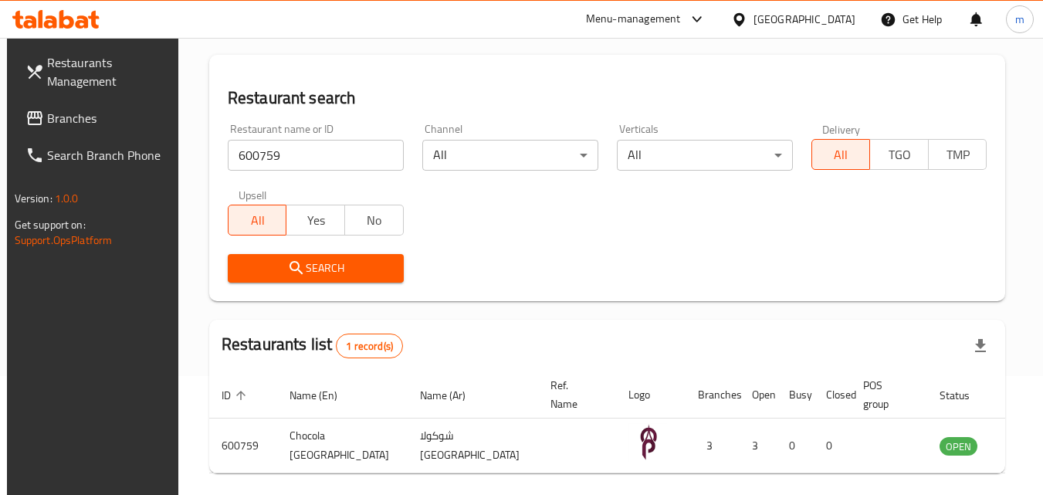
scroll to position [154, 0]
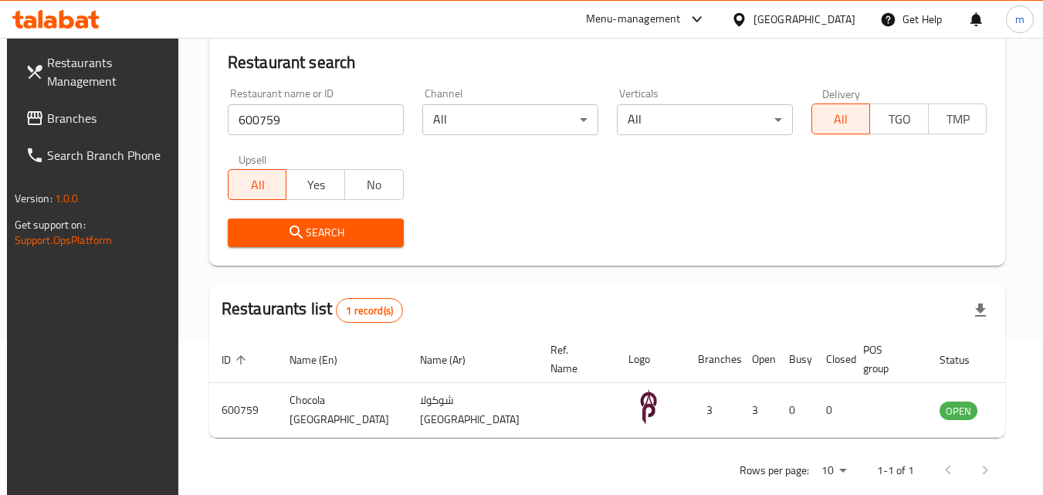
click at [748, 17] on icon at bounding box center [739, 20] width 16 height 16
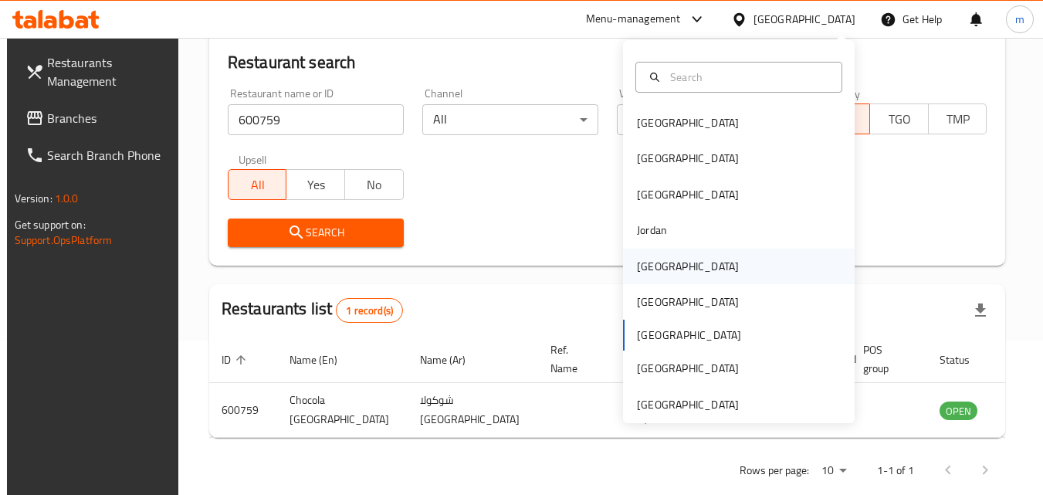
click at [663, 267] on div "[GEOGRAPHIC_DATA]" at bounding box center [688, 267] width 127 height 36
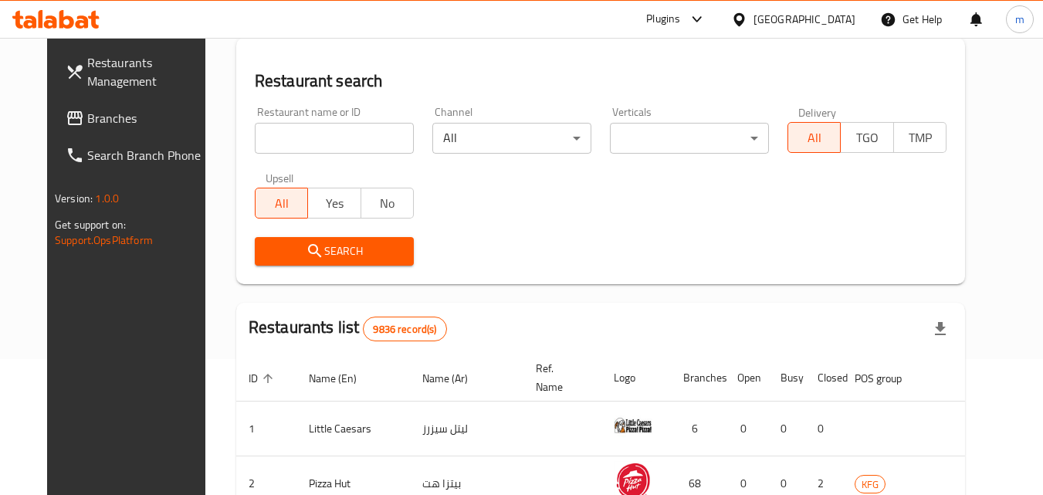
scroll to position [154, 0]
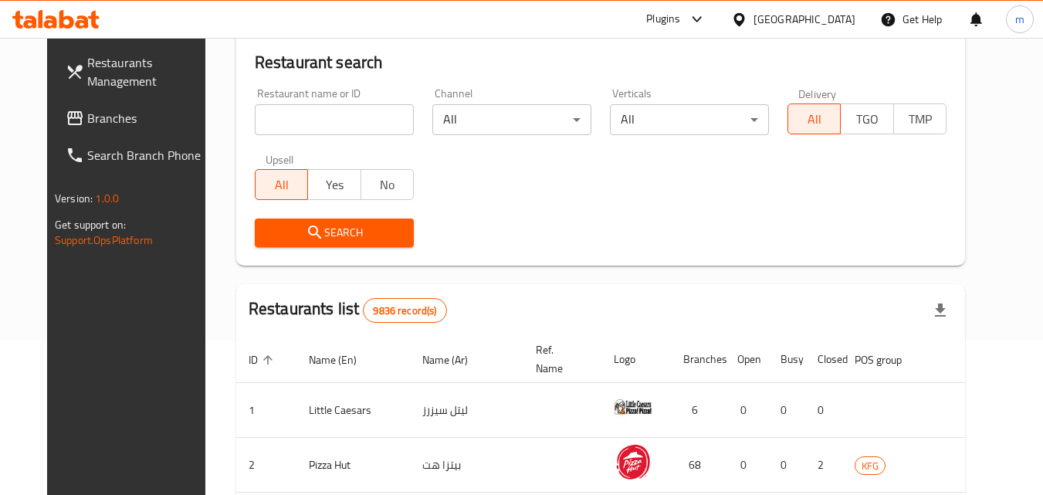
click at [102, 117] on span "Branches" at bounding box center [148, 118] width 122 height 19
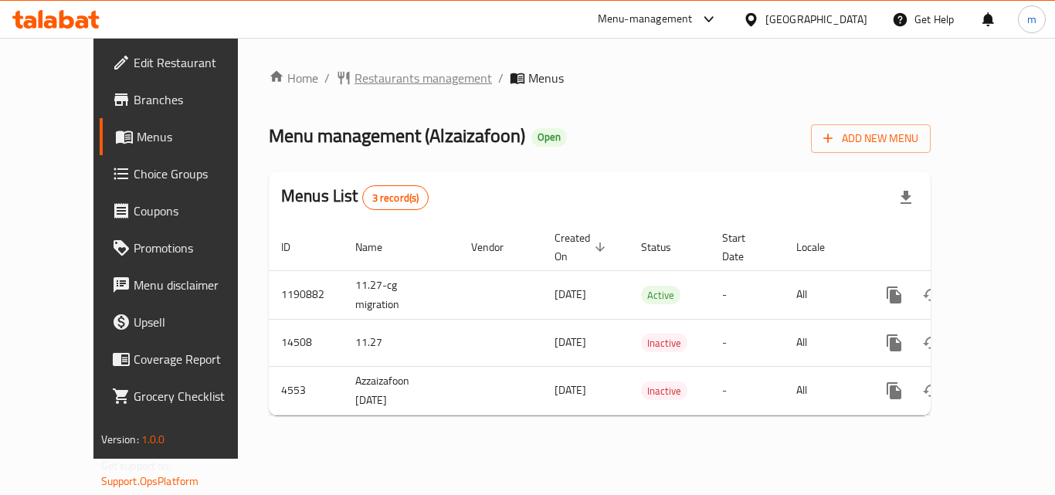
click at [354, 77] on span "Restaurants management" at bounding box center [422, 78] width 137 height 19
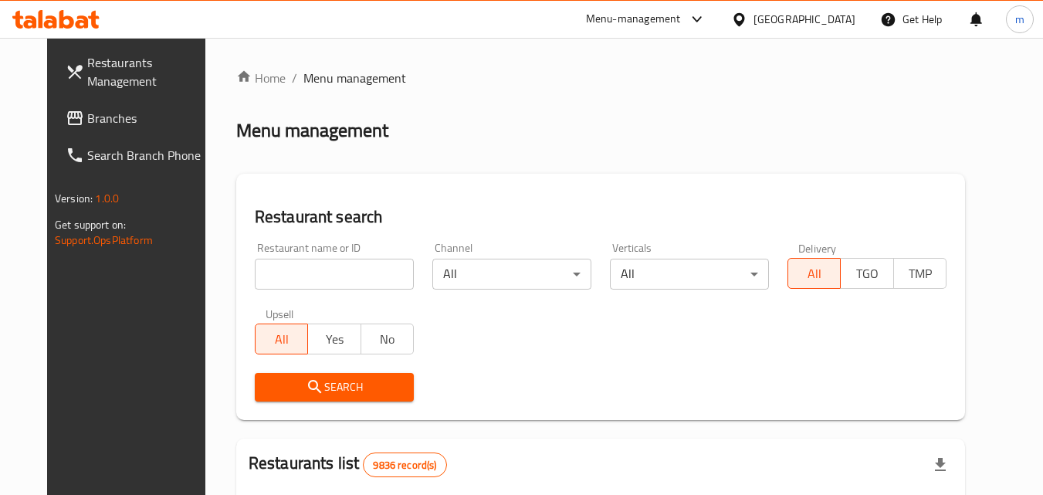
click at [296, 273] on input "search" at bounding box center [334, 274] width 159 height 31
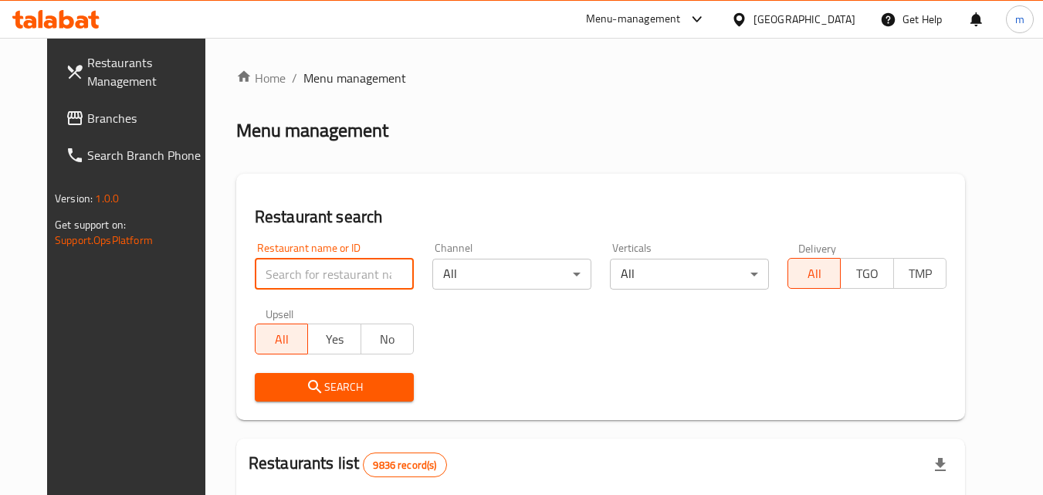
paste input "2880"
type input "2880"
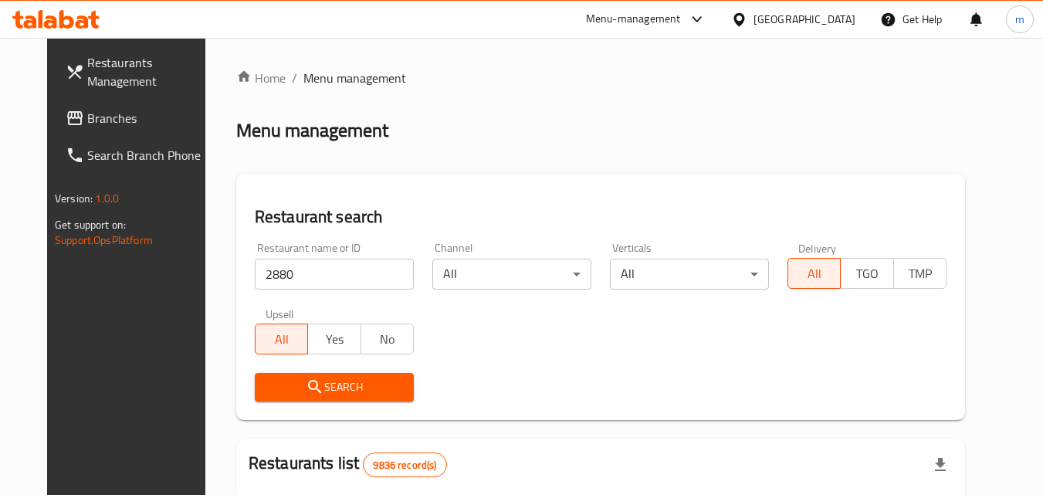
click at [313, 383] on span "Search" at bounding box center [334, 387] width 134 height 19
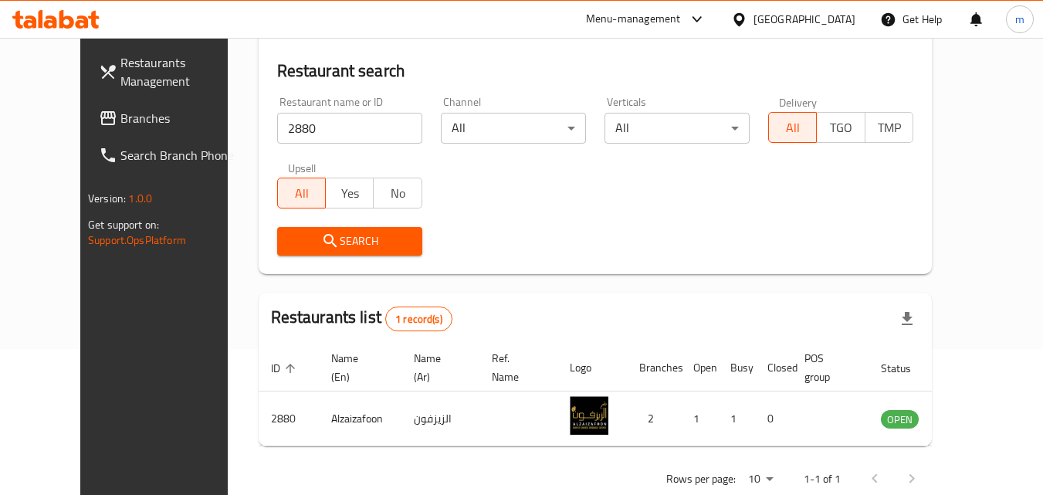
scroll to position [154, 0]
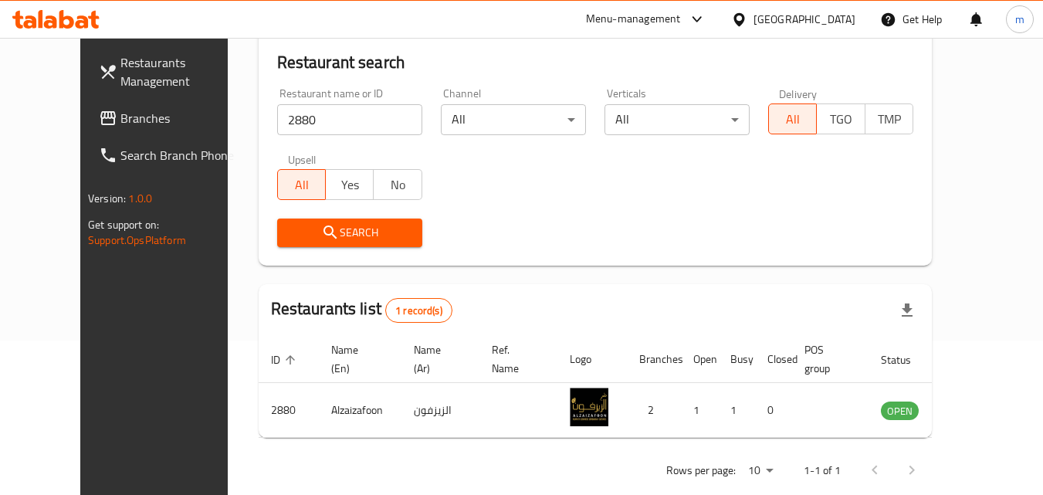
click at [845, 19] on div "[GEOGRAPHIC_DATA]" at bounding box center [805, 19] width 102 height 17
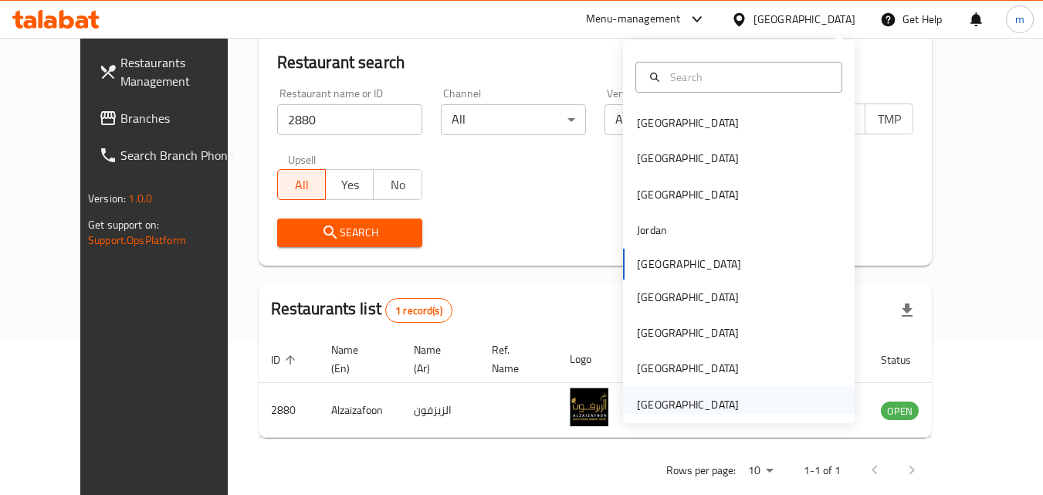
click at [732, 409] on div "[GEOGRAPHIC_DATA]" at bounding box center [688, 405] width 127 height 36
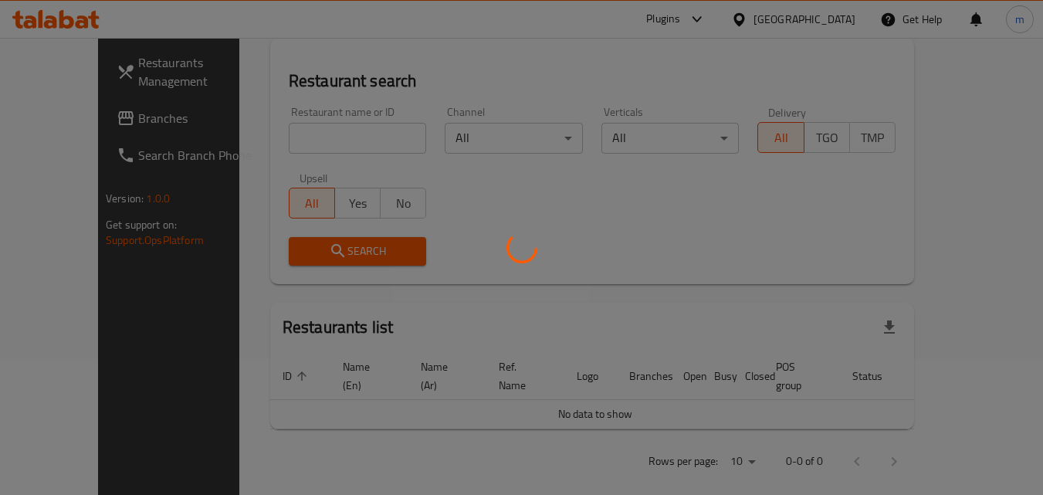
scroll to position [154, 0]
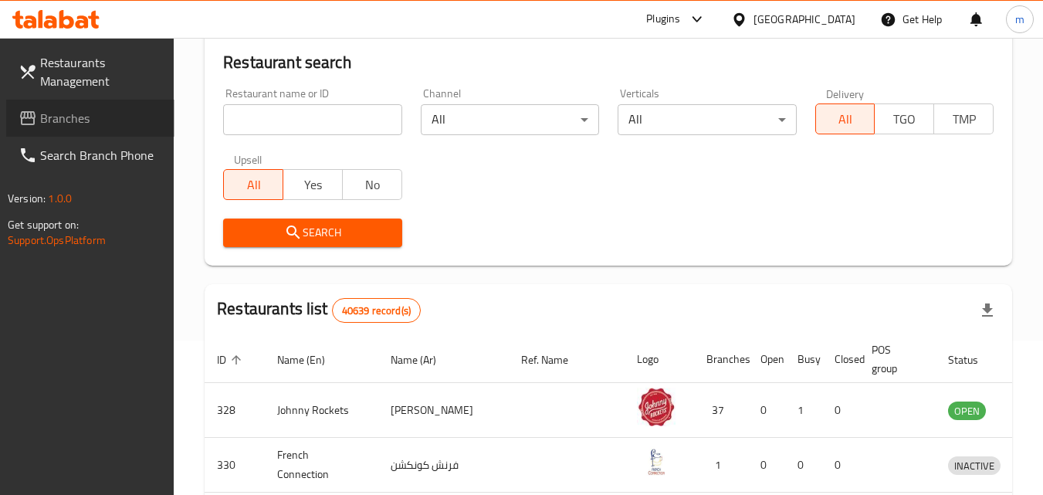
click at [90, 120] on span "Branches" at bounding box center [101, 118] width 122 height 19
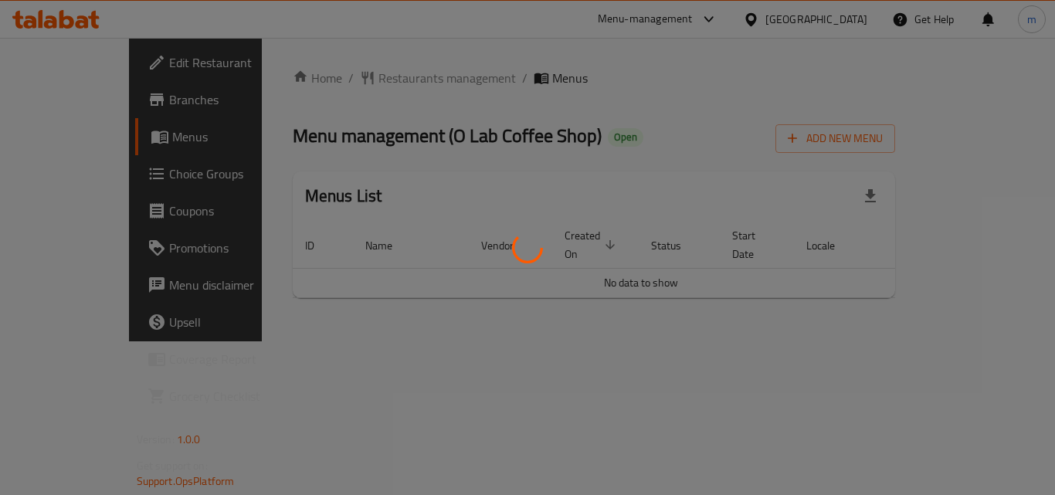
click at [390, 76] on div at bounding box center [527, 247] width 1055 height 495
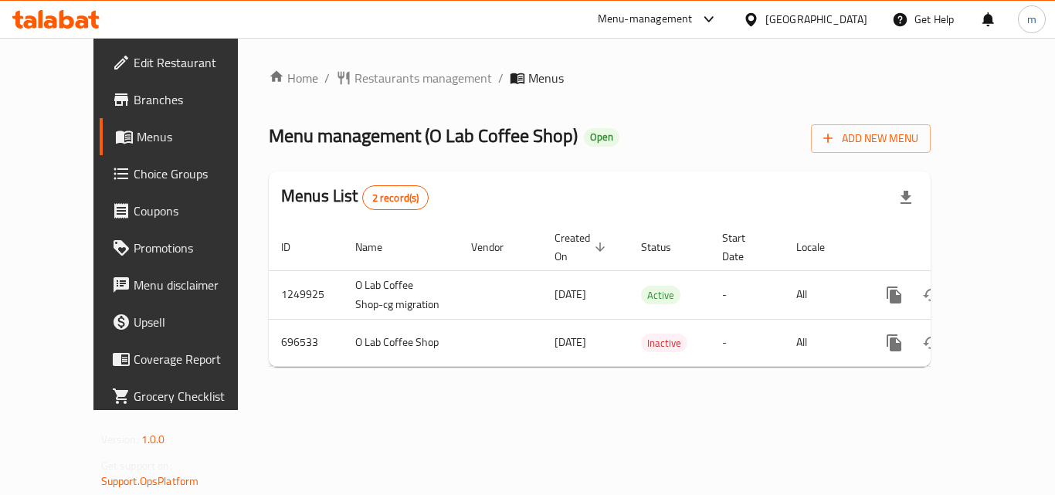
click at [390, 76] on span "Restaurants management" at bounding box center [422, 78] width 137 height 19
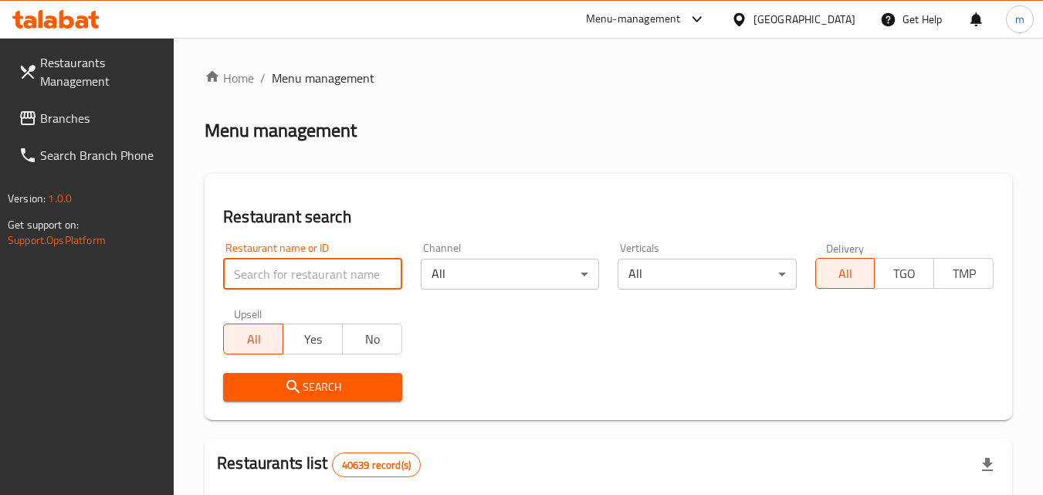
click at [317, 275] on input "search" at bounding box center [312, 274] width 178 height 31
paste input "643937"
type input "643937"
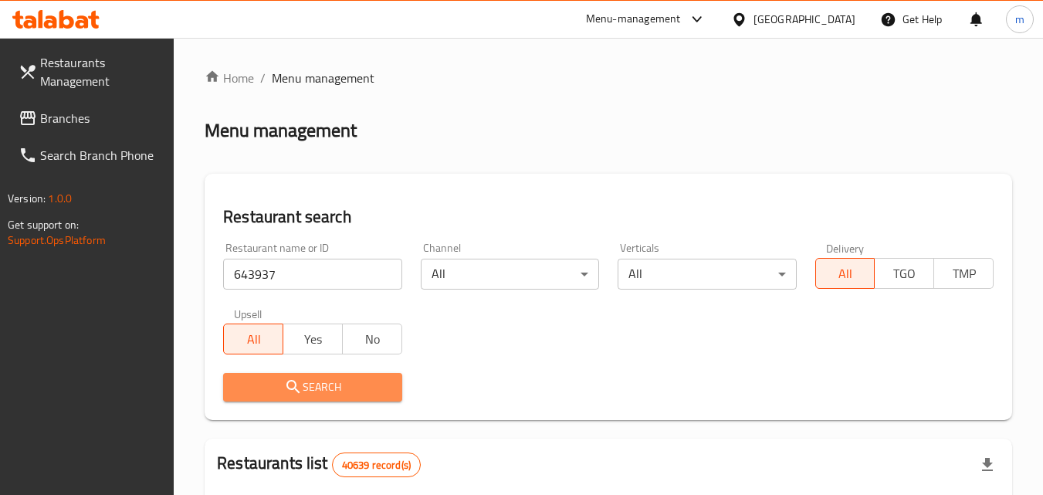
click at [305, 397] on button "Search" at bounding box center [312, 387] width 178 height 29
